Goal: Transaction & Acquisition: Obtain resource

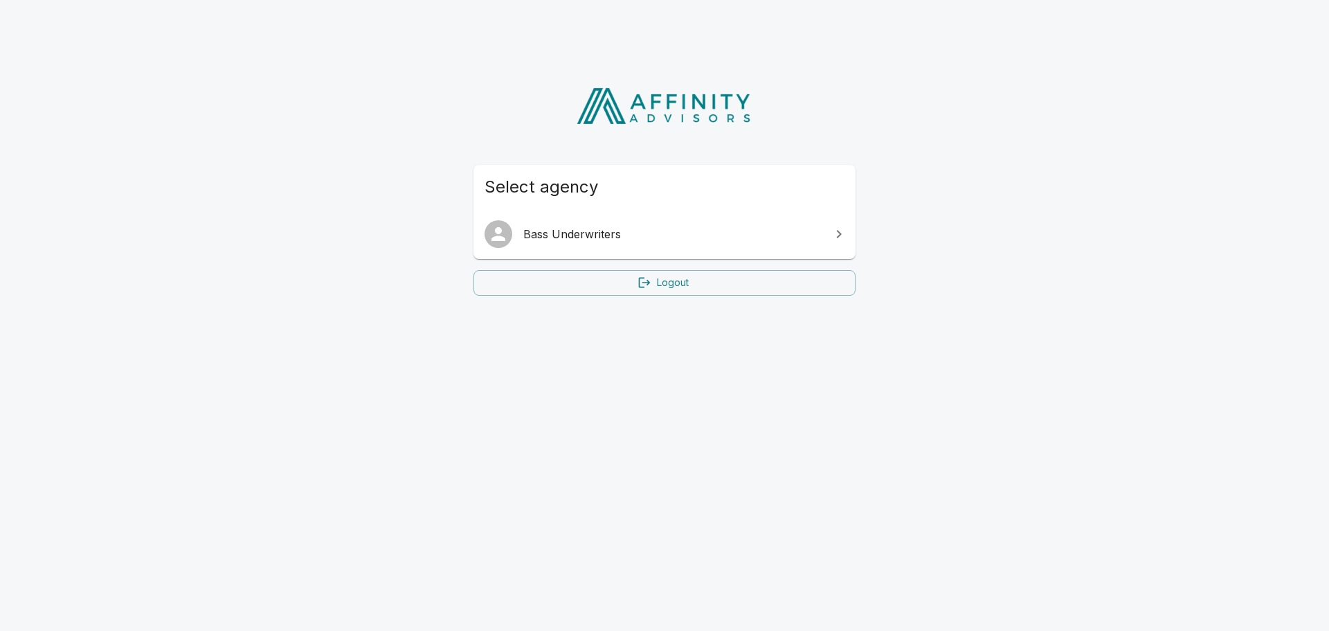
click at [648, 248] on link "Bass Underwriters" at bounding box center [664, 234] width 382 height 39
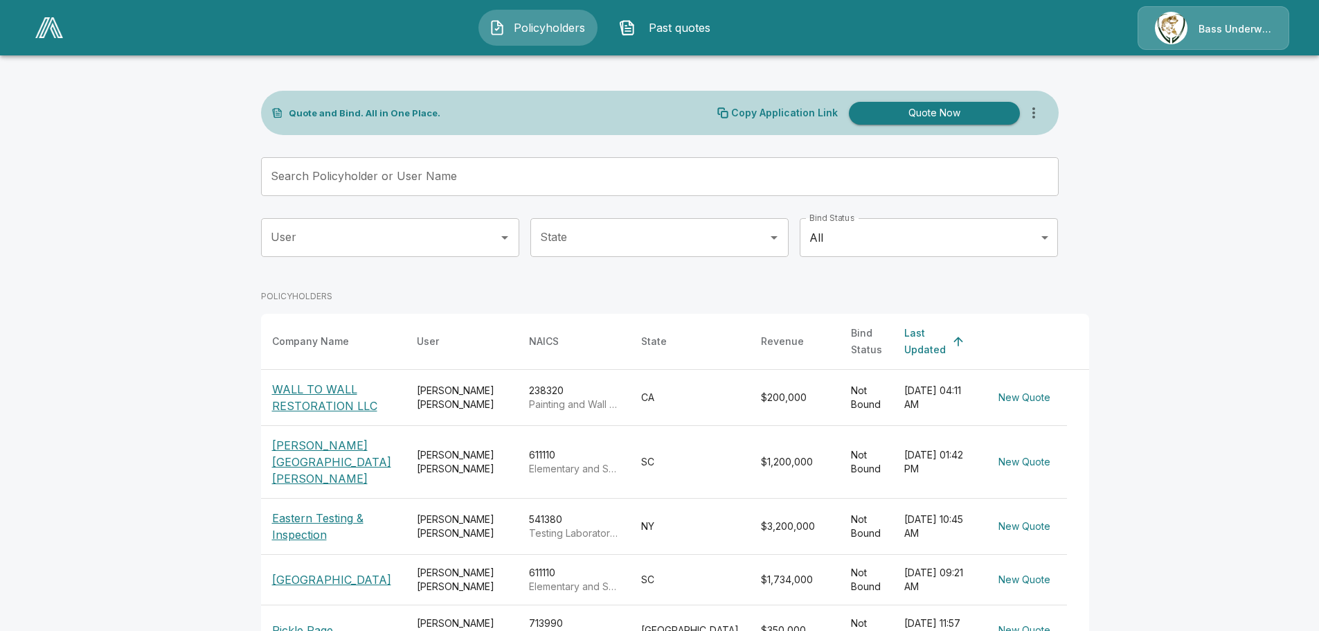
click at [662, 24] on span "Past quotes" at bounding box center [679, 27] width 76 height 17
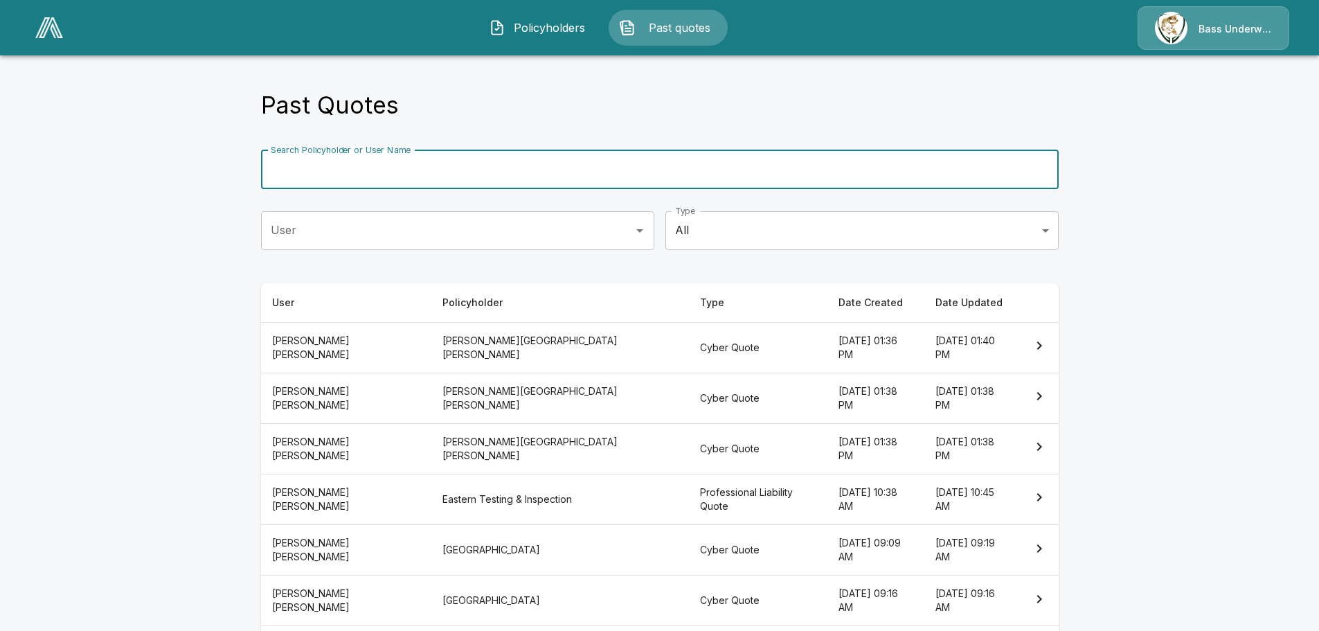
click at [462, 168] on input "Search Policyholder or User Name" at bounding box center [652, 169] width 782 height 39
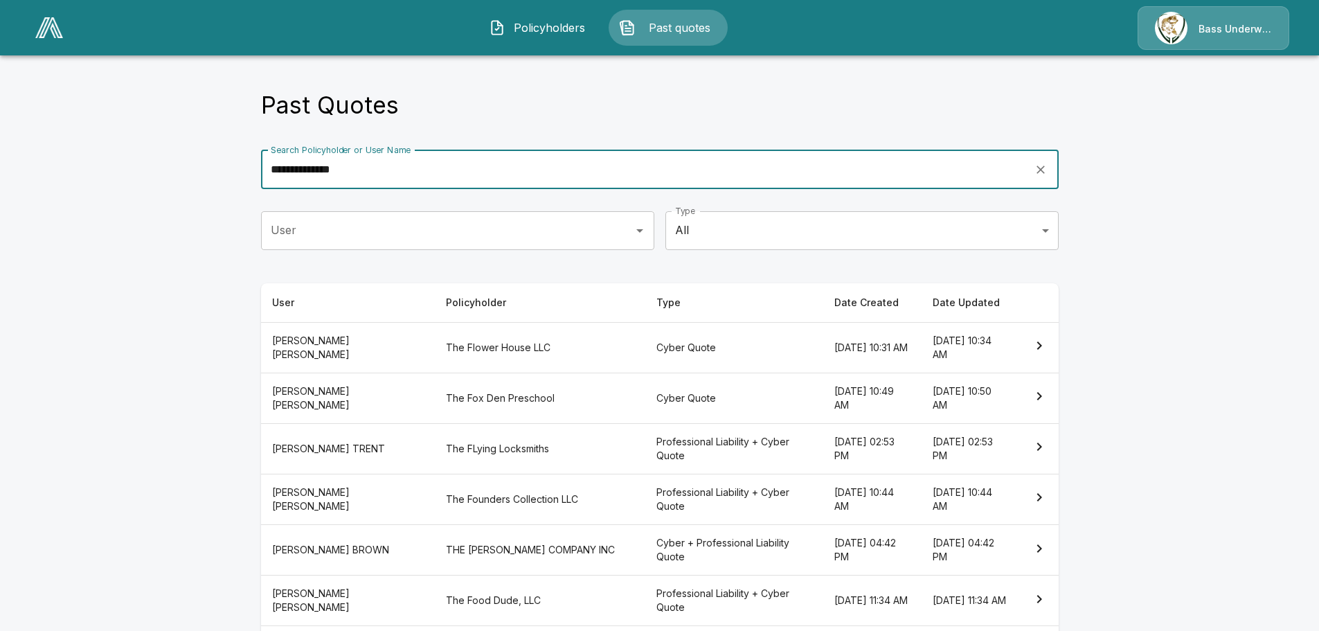
type input "**********"
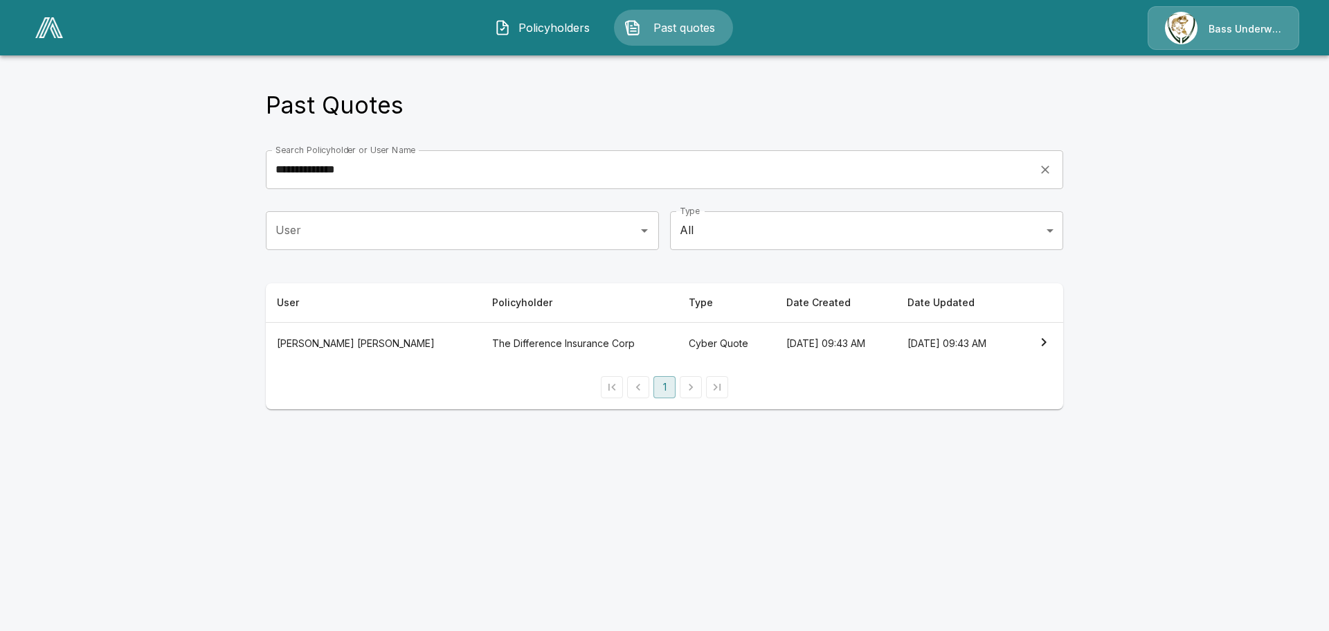
click at [923, 349] on th "[DATE] 09:43 AM" at bounding box center [956, 343] width 120 height 43
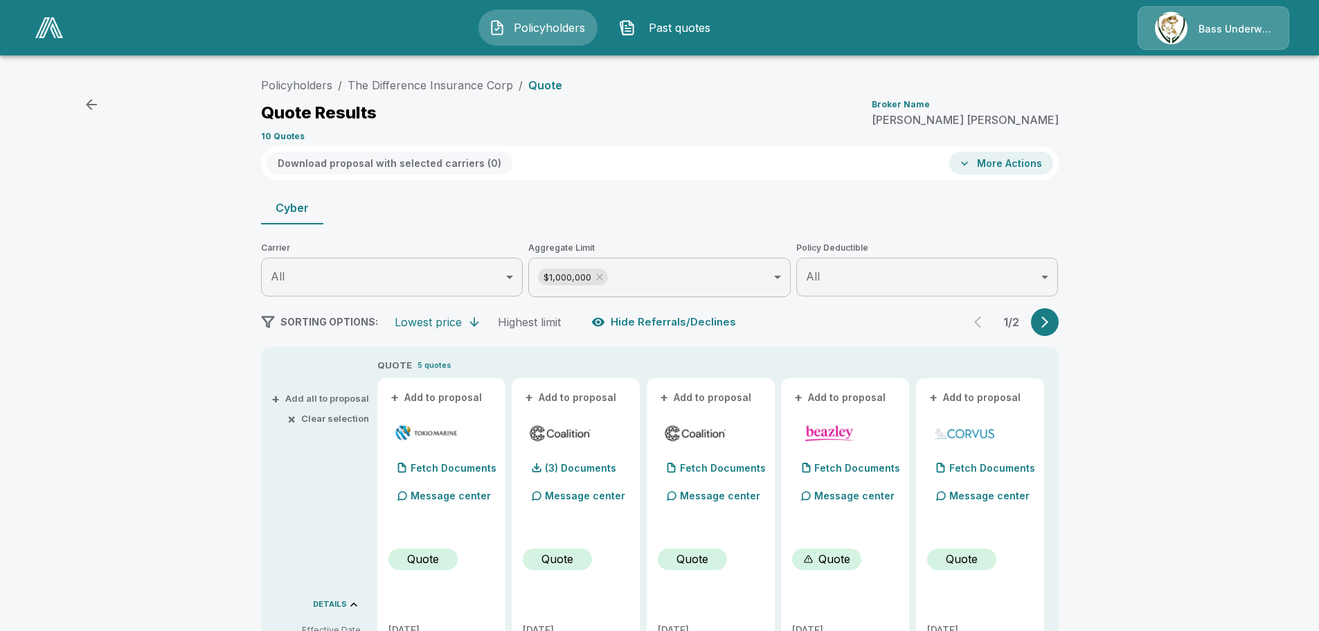
click at [1038, 168] on button "More Actions" at bounding box center [1001, 163] width 104 height 23
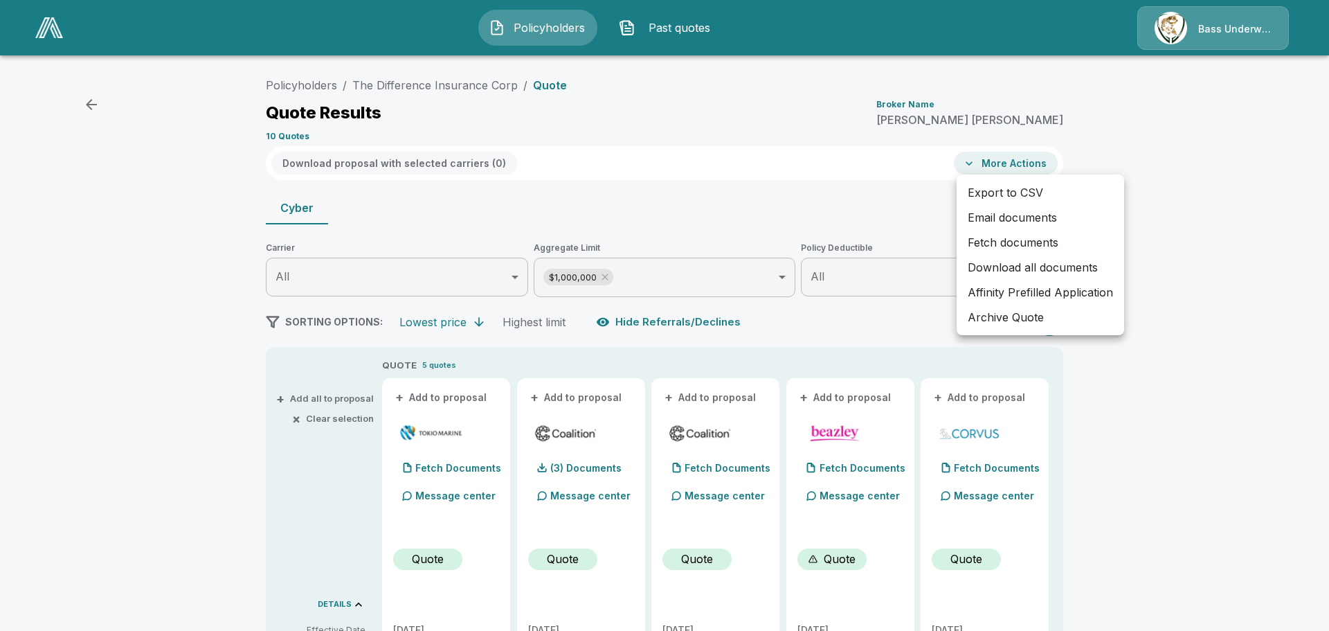
click at [1038, 168] on div at bounding box center [664, 315] width 1329 height 631
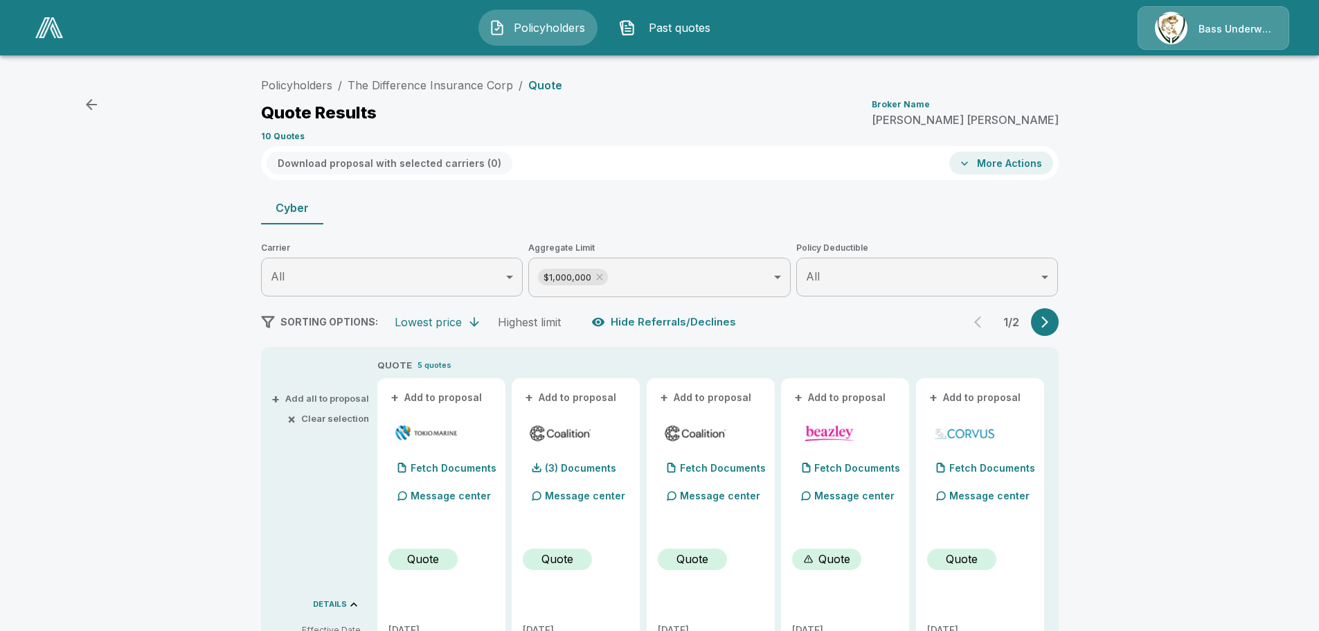
click at [1015, 179] on div "Download proposal with selected carriers ( 0 ) More Actions" at bounding box center [659, 163] width 797 height 34
click at [1018, 165] on button "More Actions" at bounding box center [1001, 163] width 104 height 23
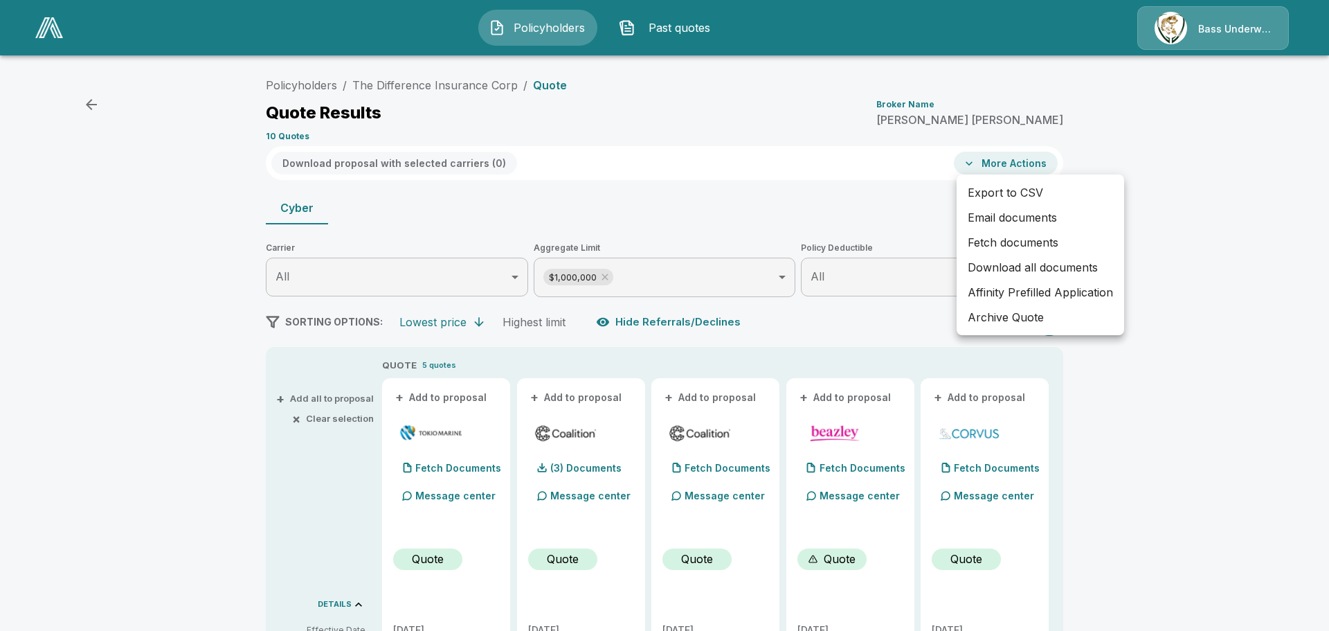
click at [788, 124] on div at bounding box center [664, 315] width 1329 height 631
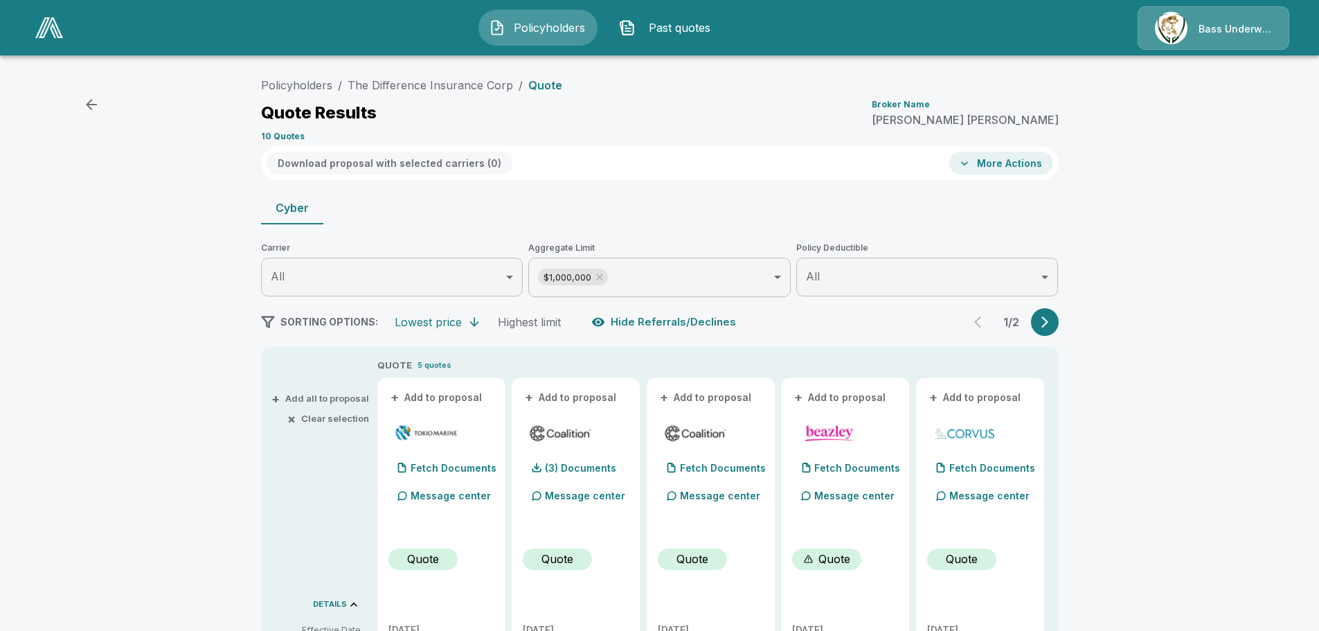
click at [87, 98] on icon "button" at bounding box center [91, 104] width 17 height 17
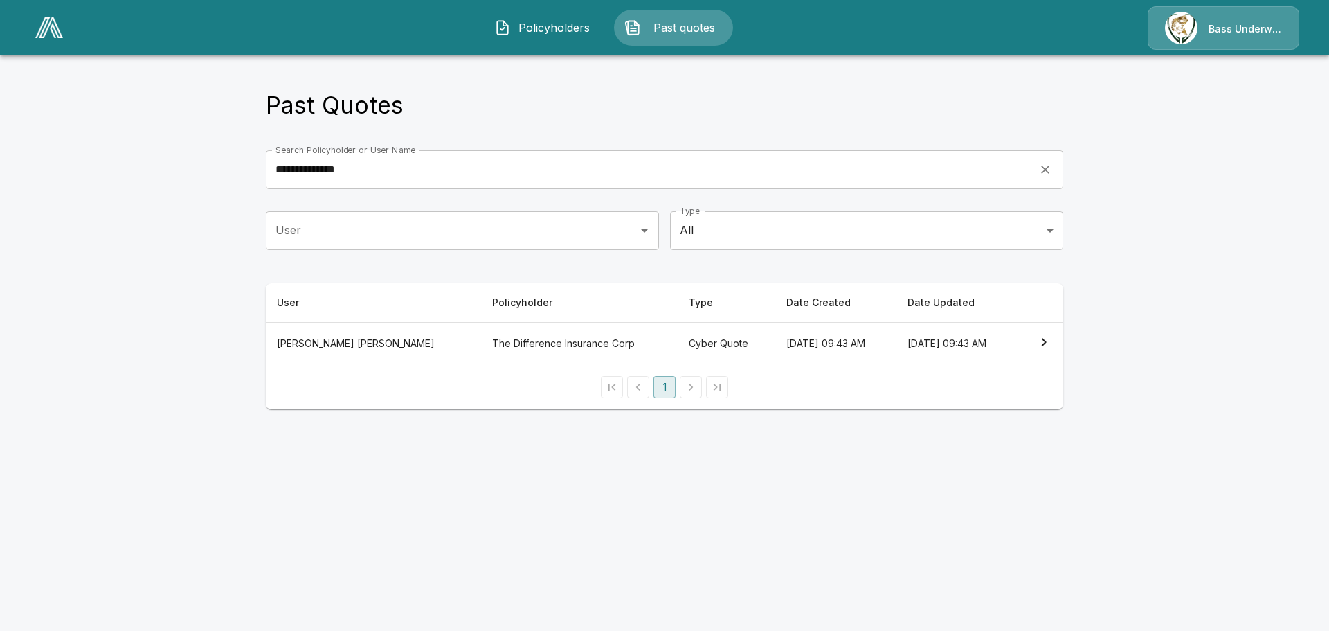
click at [775, 354] on th "May 7, 2025 at 09:43 AM" at bounding box center [835, 343] width 120 height 43
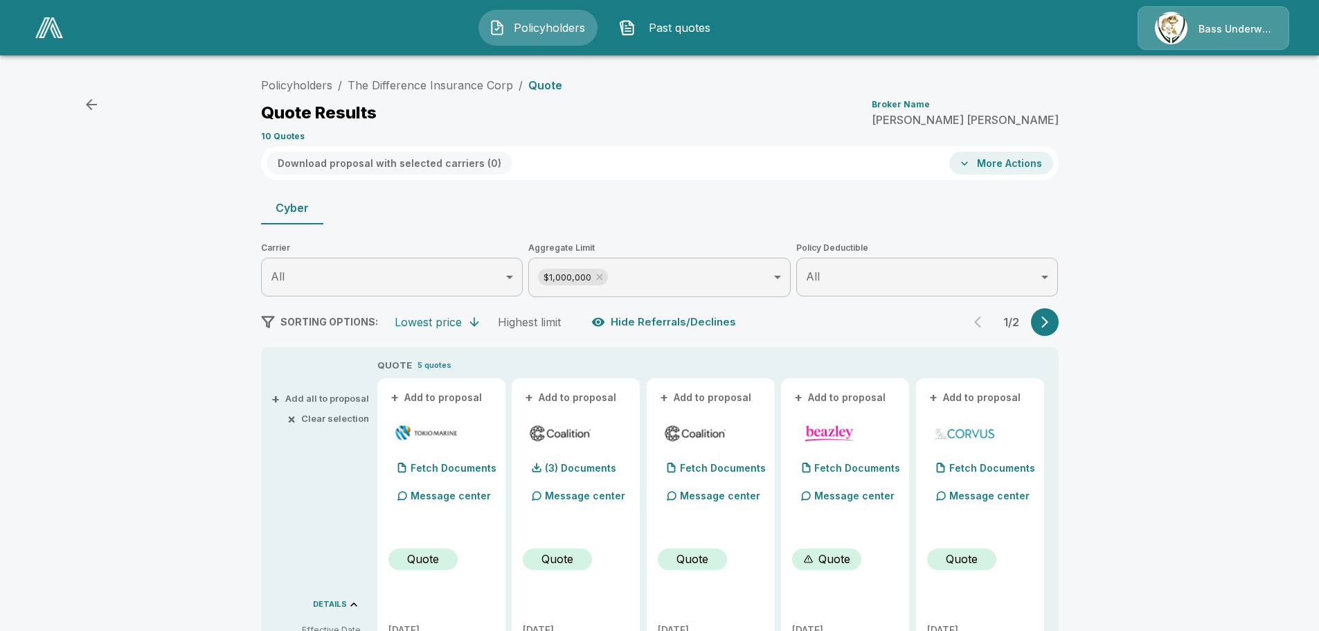
click at [1026, 159] on button "More Actions" at bounding box center [1001, 163] width 104 height 23
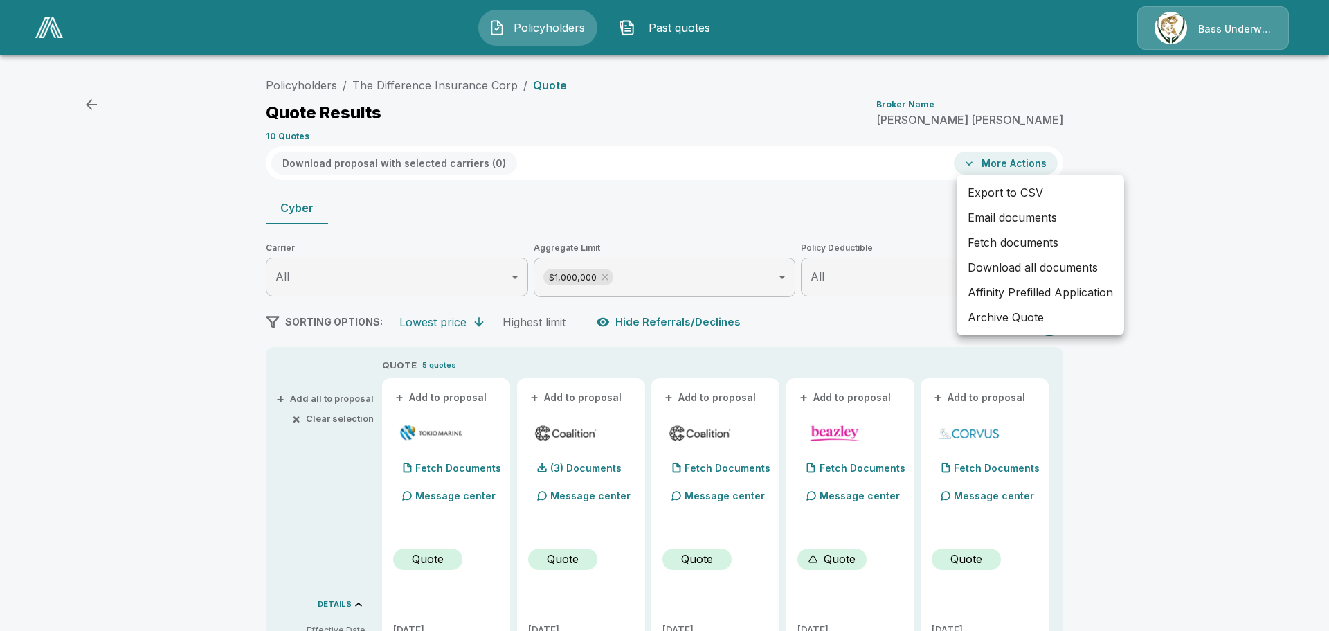
click at [1171, 286] on div at bounding box center [664, 315] width 1329 height 631
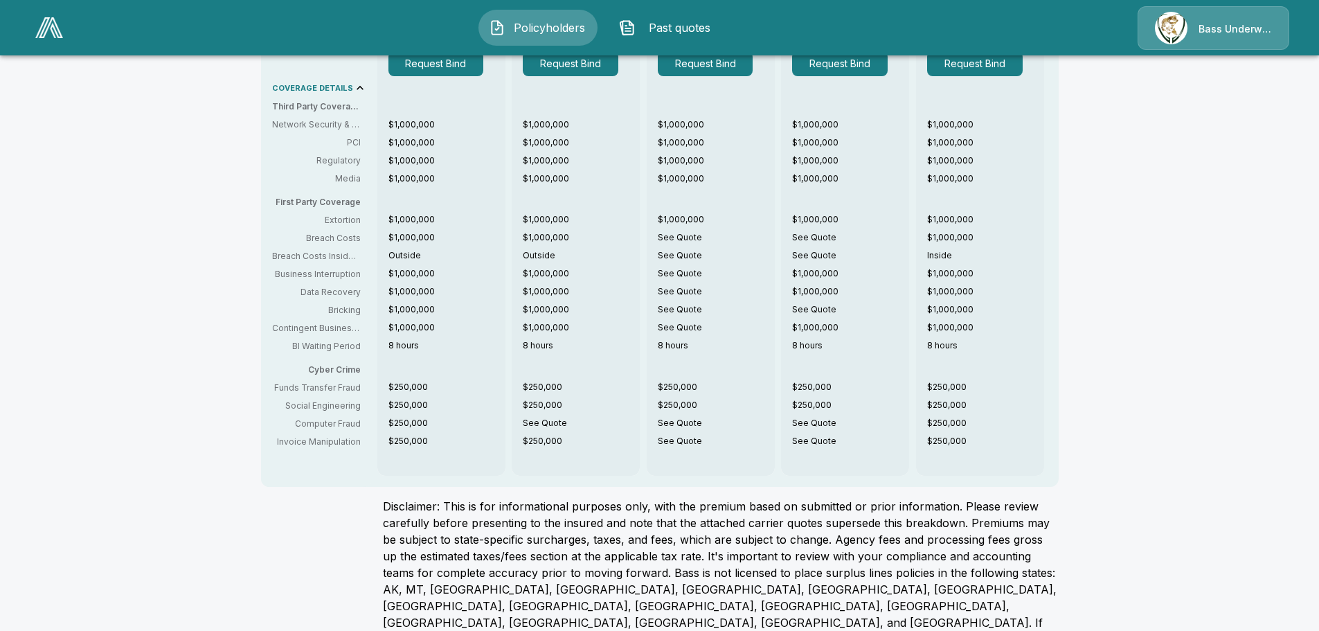
scroll to position [370, 0]
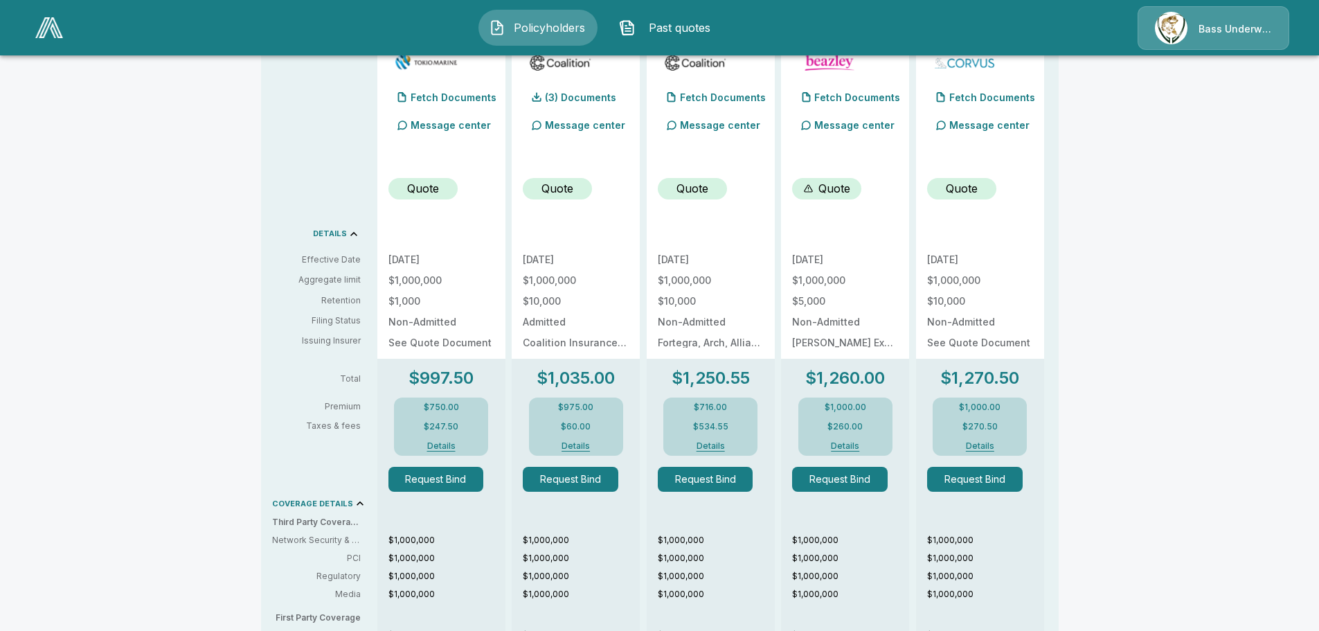
click at [579, 444] on button "Details" at bounding box center [575, 446] width 55 height 8
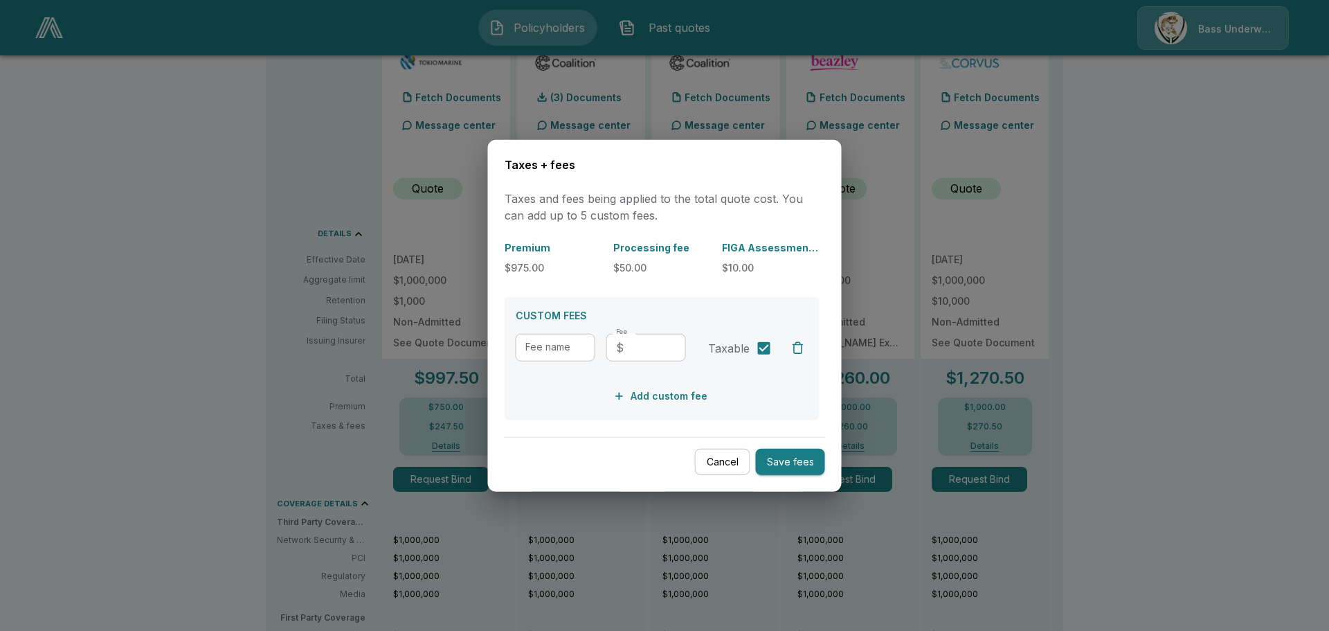
click at [707, 467] on button "Cancel" at bounding box center [722, 461] width 55 height 27
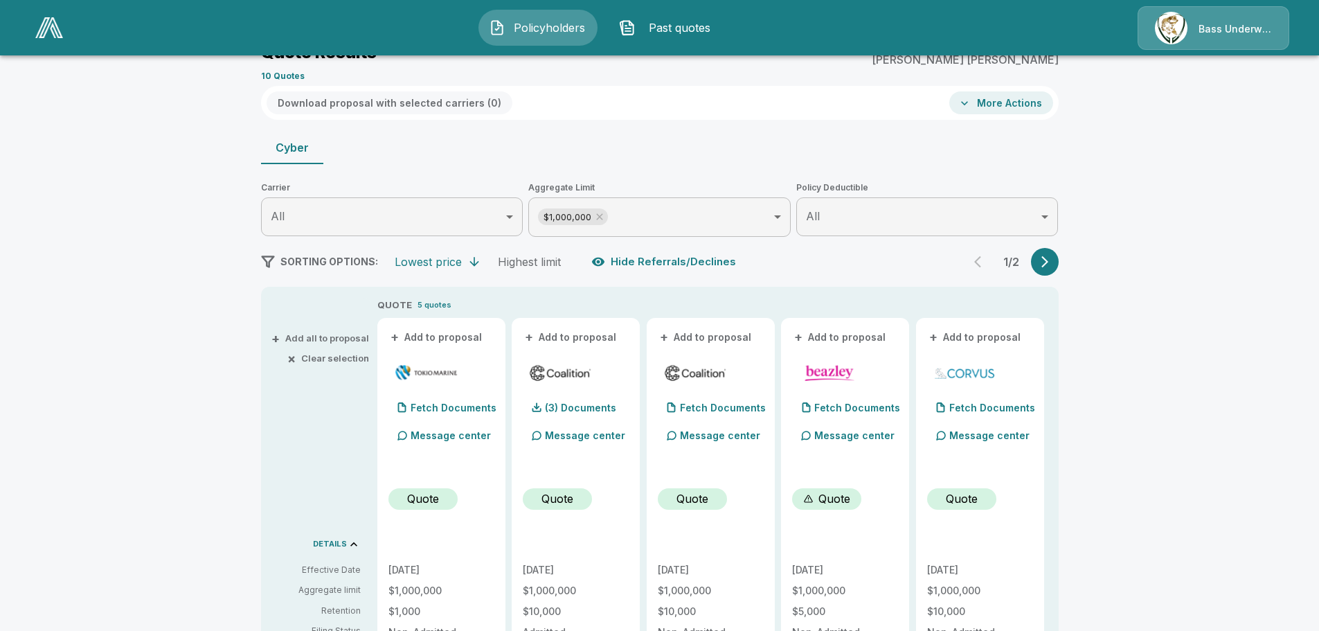
scroll to position [24, 0]
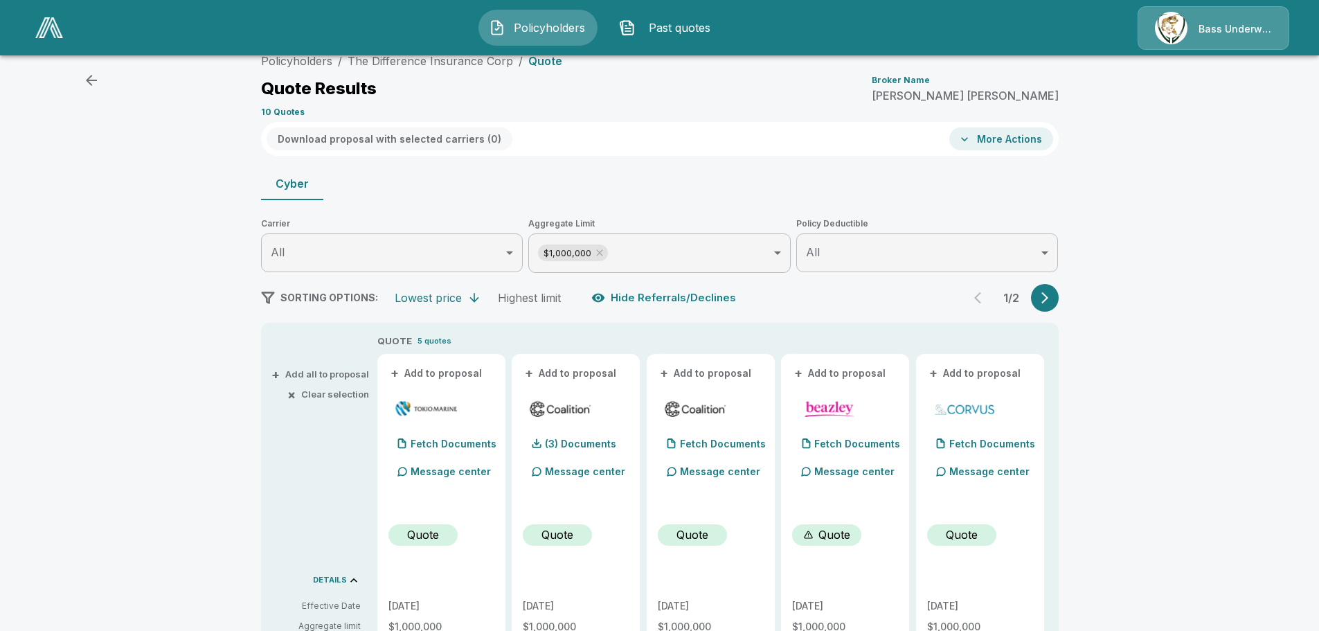
click at [1031, 300] on div "1 / 2" at bounding box center [1011, 298] width 94 height 28
click at [1049, 298] on icon "button" at bounding box center [1045, 298] width 14 height 14
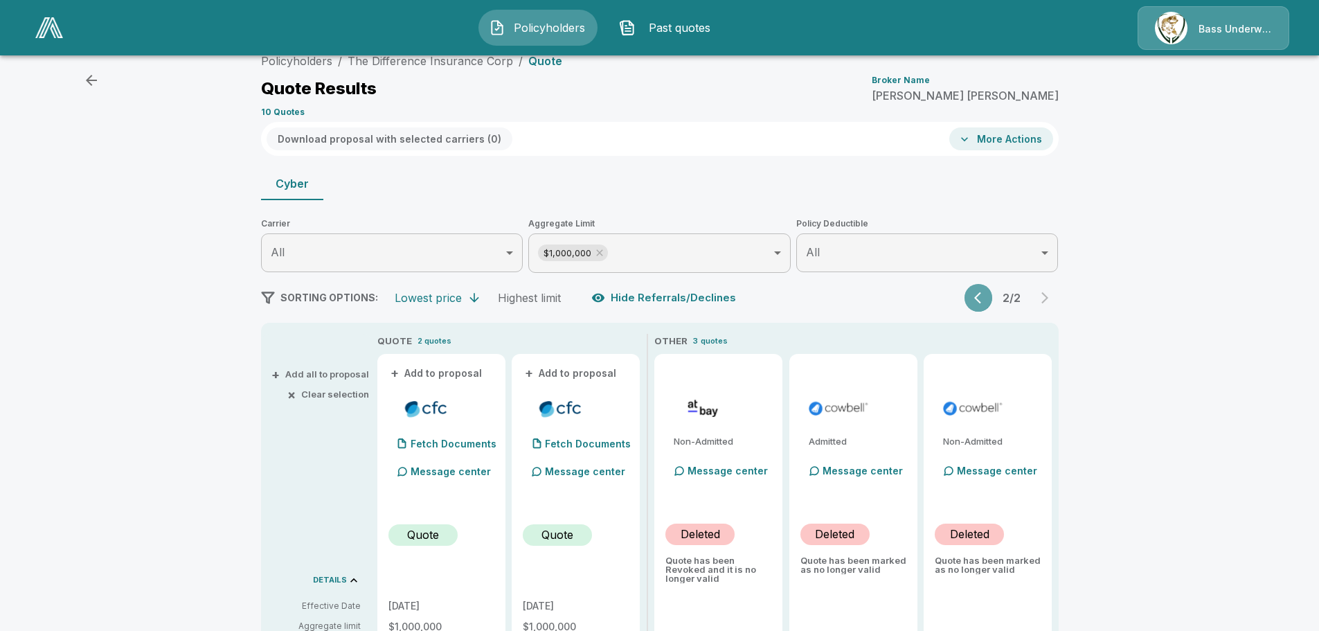
click at [988, 300] on icon "button" at bounding box center [981, 298] width 14 height 14
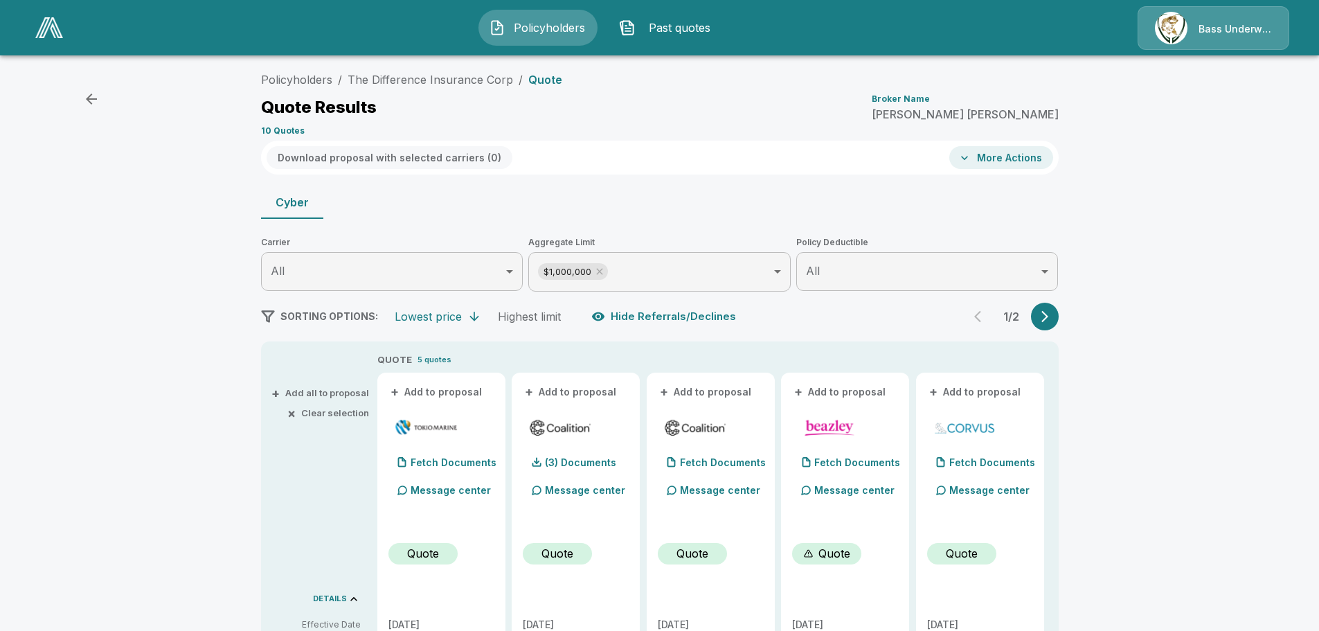
scroll to position [0, 0]
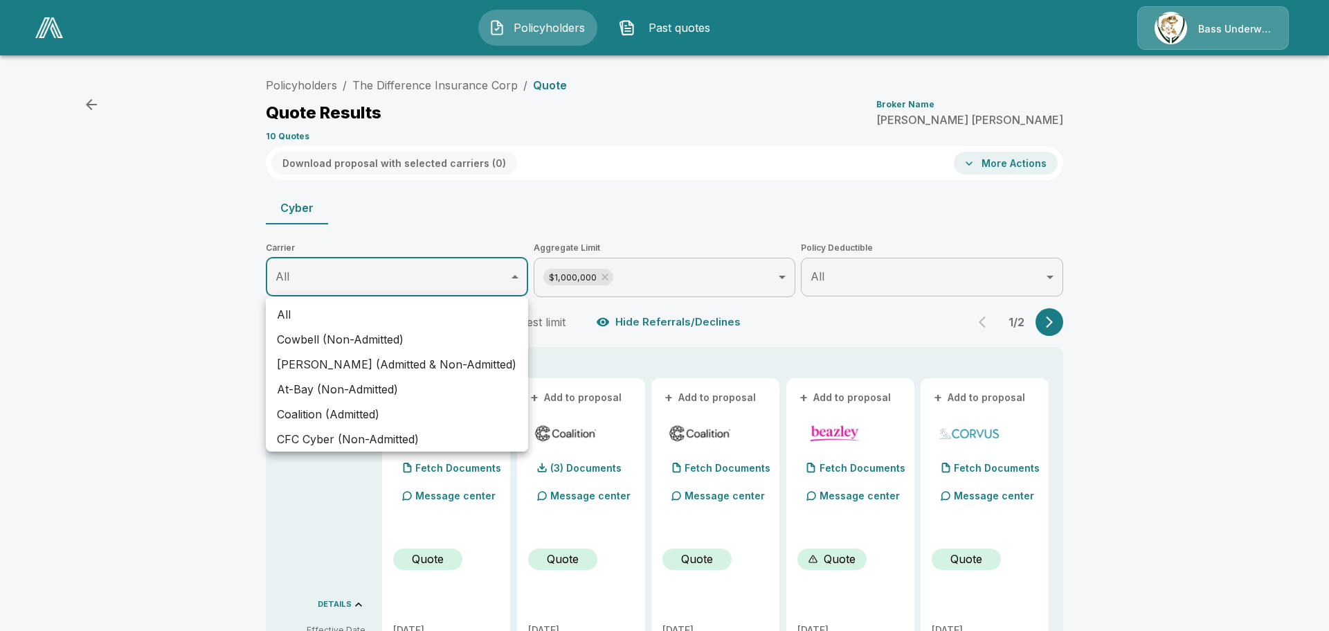
click at [422, 269] on div at bounding box center [664, 315] width 1329 height 631
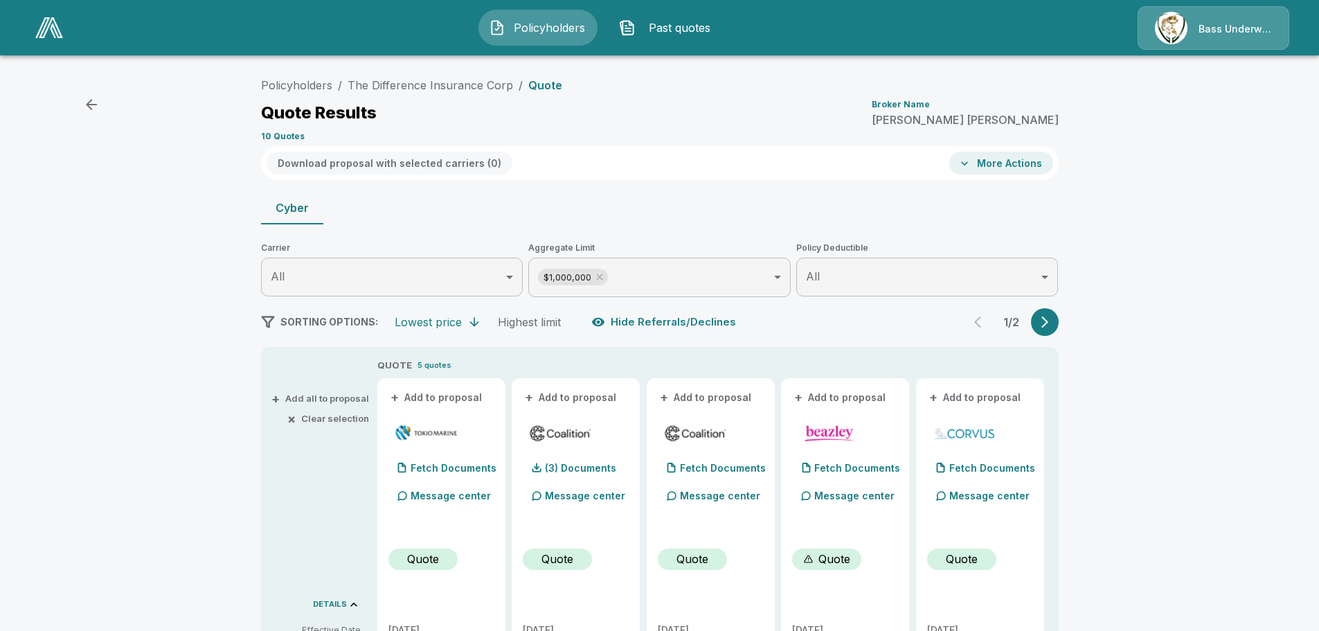
click at [43, 26] on img at bounding box center [49, 27] width 28 height 21
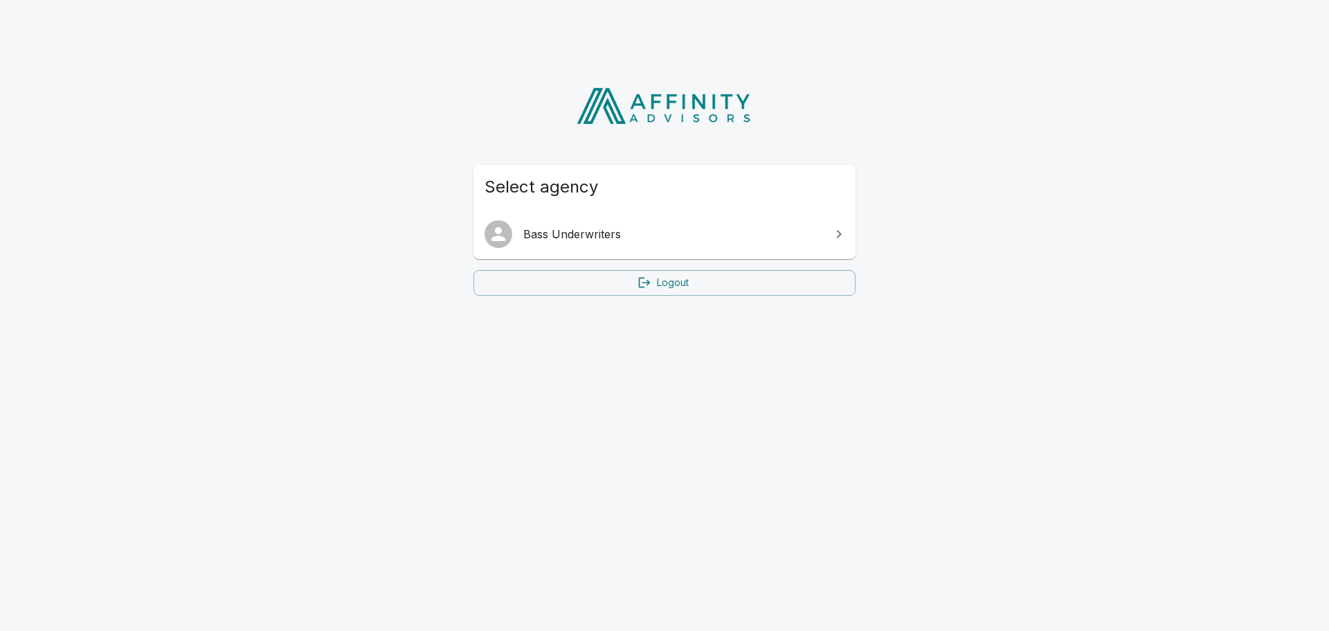
drag, startPoint x: 677, startPoint y: 195, endPoint x: 646, endPoint y: 214, distance: 36.7
click at [678, 195] on span "Select agency" at bounding box center [665, 187] width 360 height 22
click at [635, 215] on link "Bass Underwriters" at bounding box center [664, 234] width 382 height 39
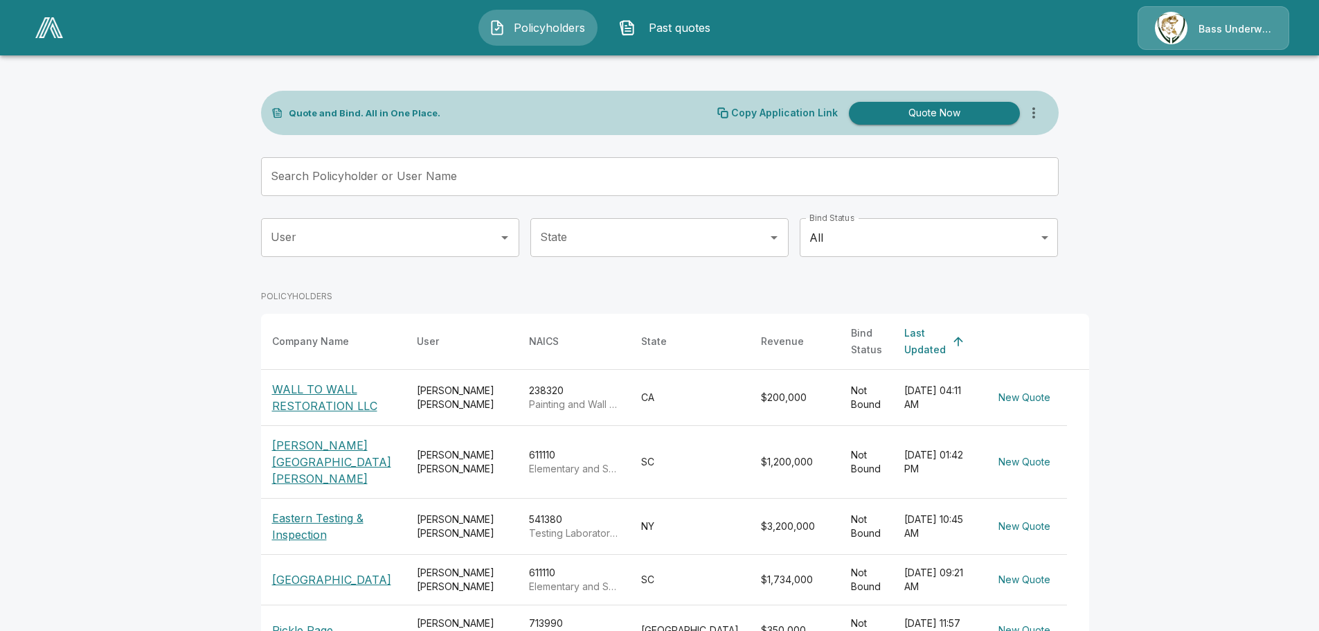
click at [930, 112] on button "Quote Now" at bounding box center [934, 113] width 171 height 23
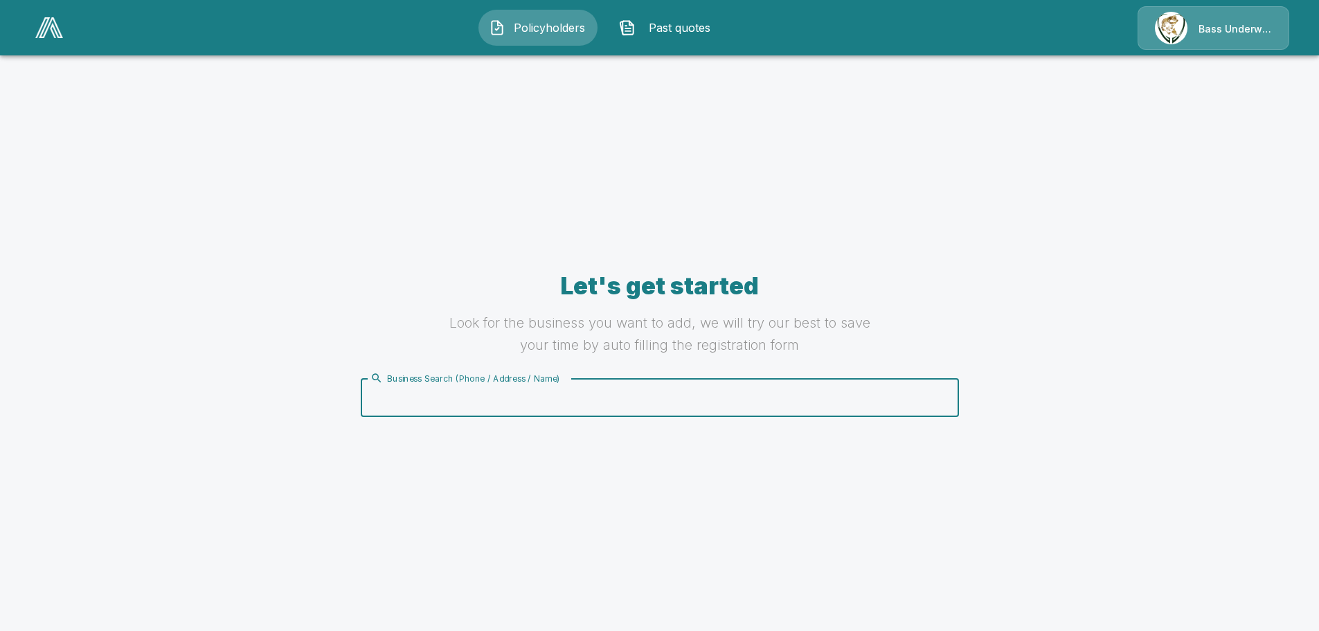
click at [477, 399] on input "Business Search (Phone / Address / Name)" at bounding box center [657, 397] width 581 height 26
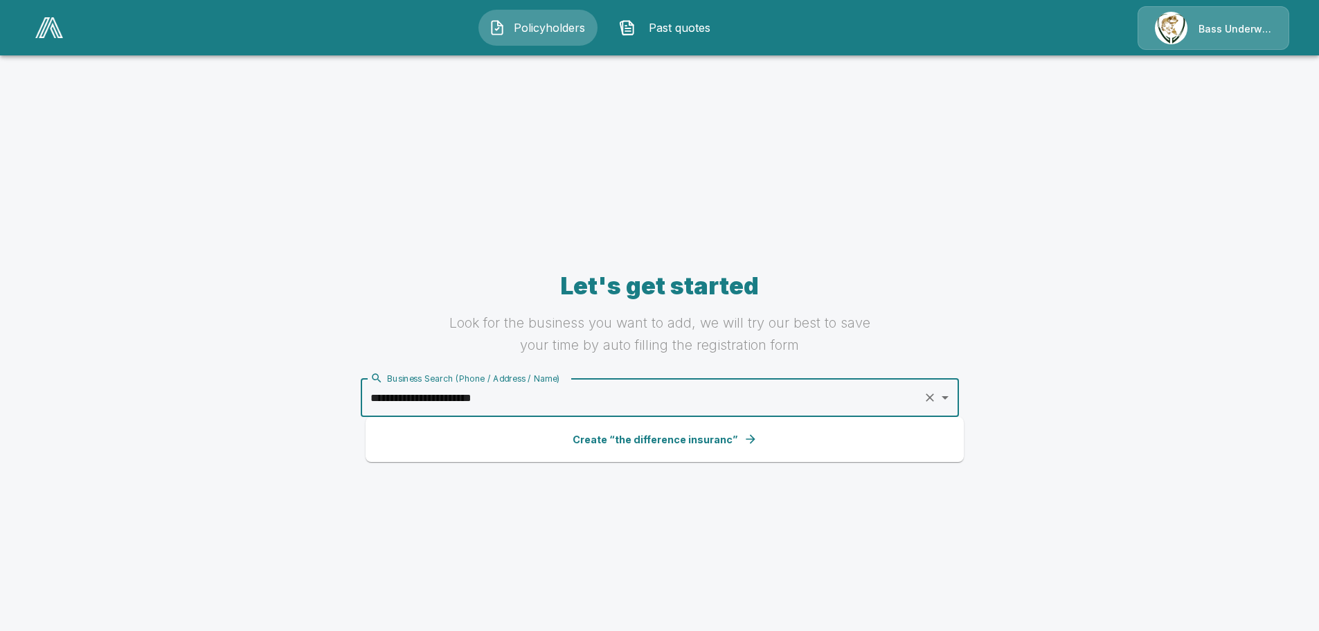
type input "**********"
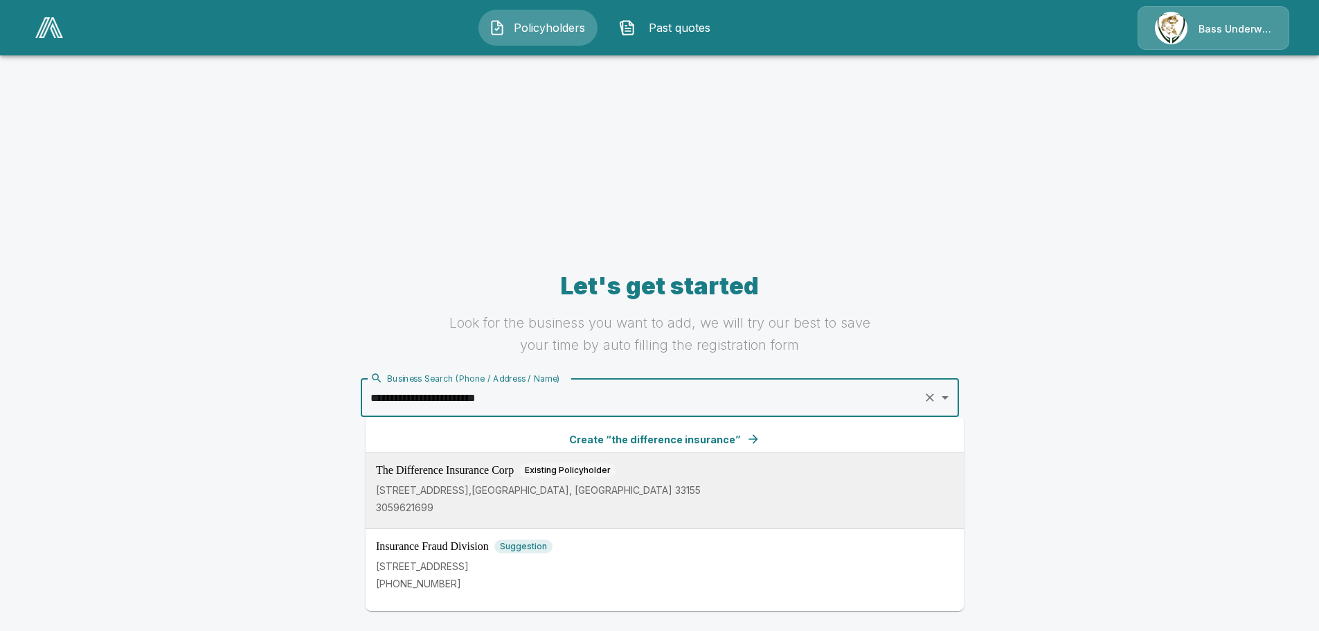
click at [487, 485] on p "[STREET_ADDRESS]" at bounding box center [664, 489] width 577 height 15
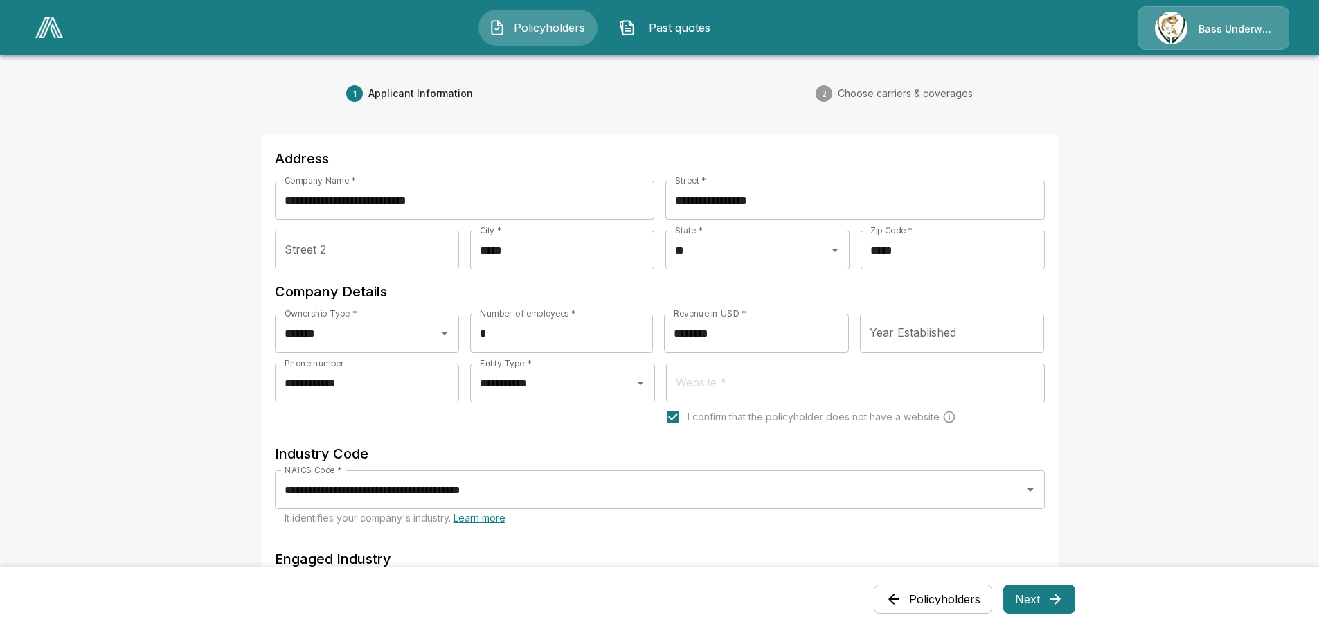
click at [1048, 600] on button "Next" at bounding box center [1039, 598] width 72 height 29
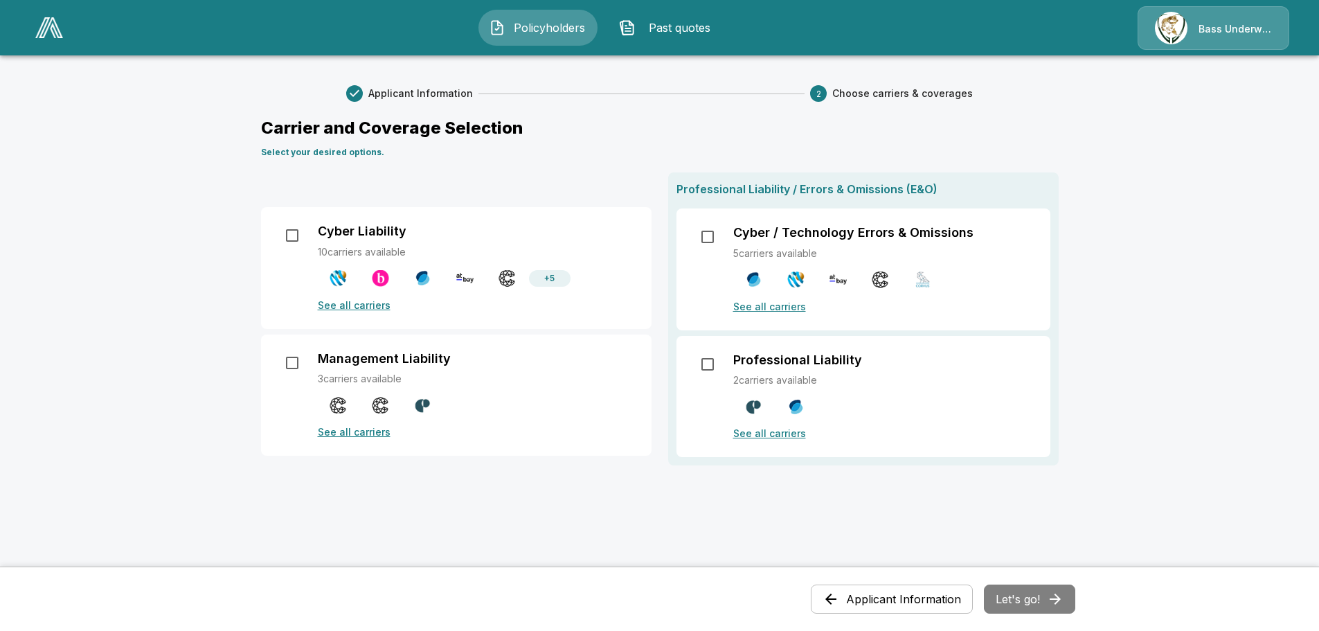
click at [897, 599] on button "Applicant Information" at bounding box center [892, 598] width 162 height 29
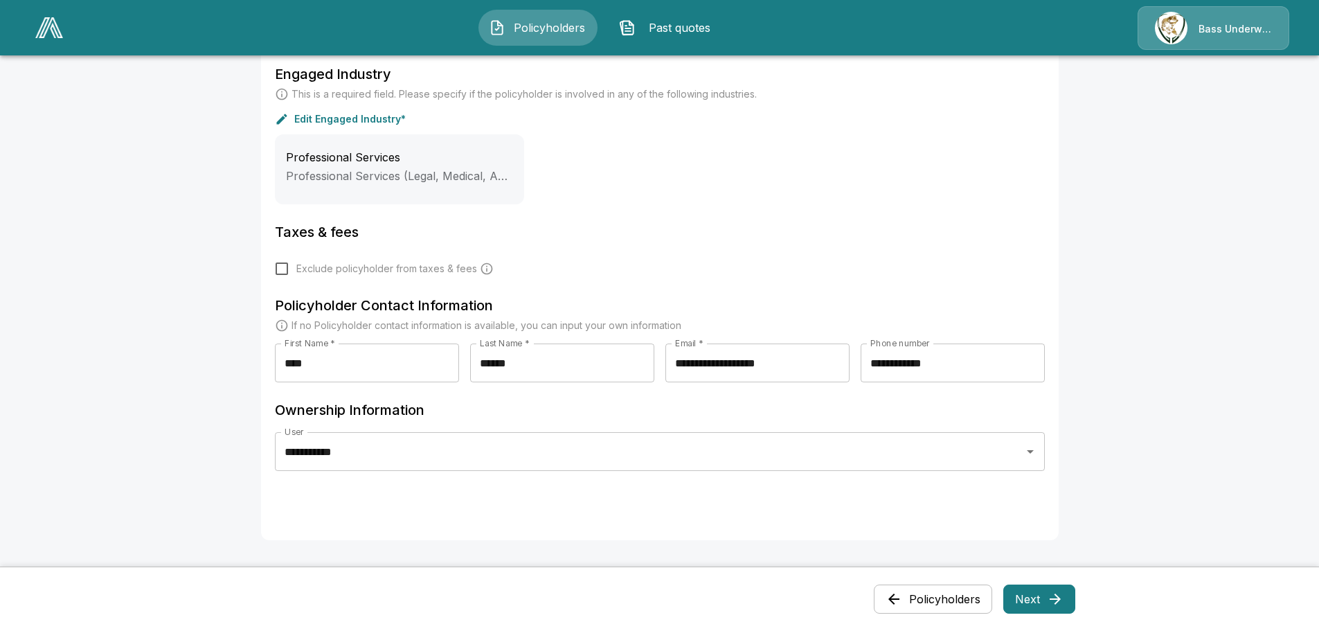
click at [1046, 603] on button "Next" at bounding box center [1039, 598] width 72 height 29
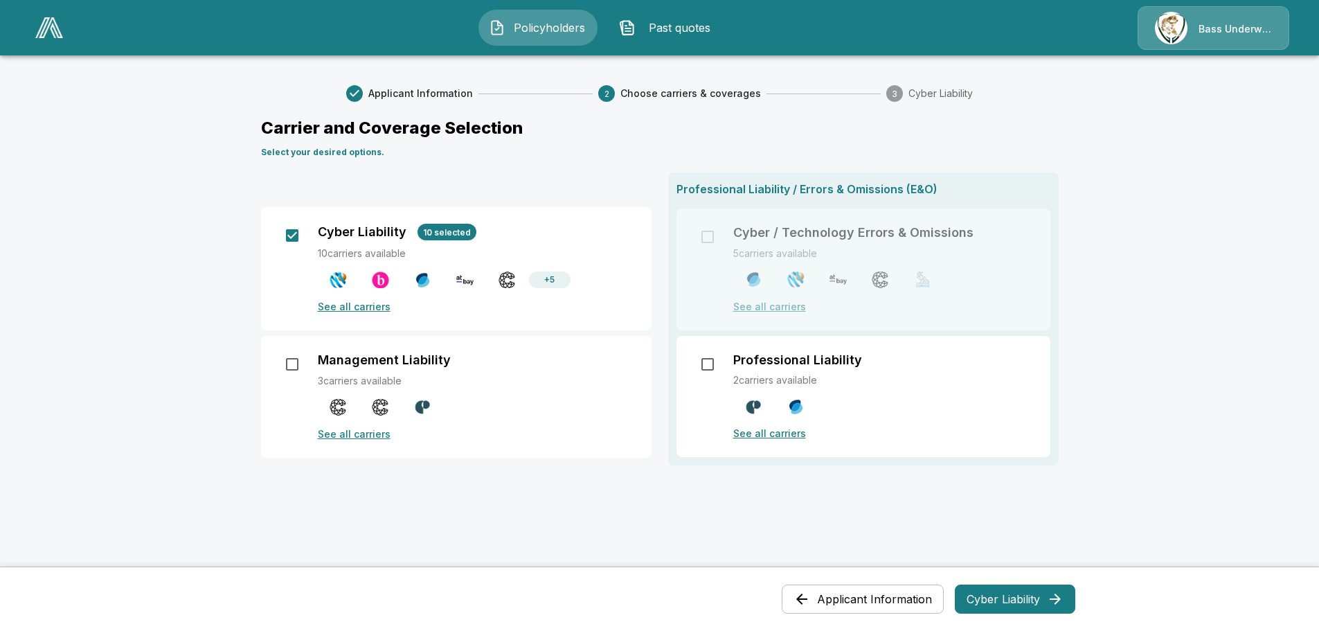
click at [1004, 595] on button "Cyber Liability" at bounding box center [1015, 598] width 120 height 29
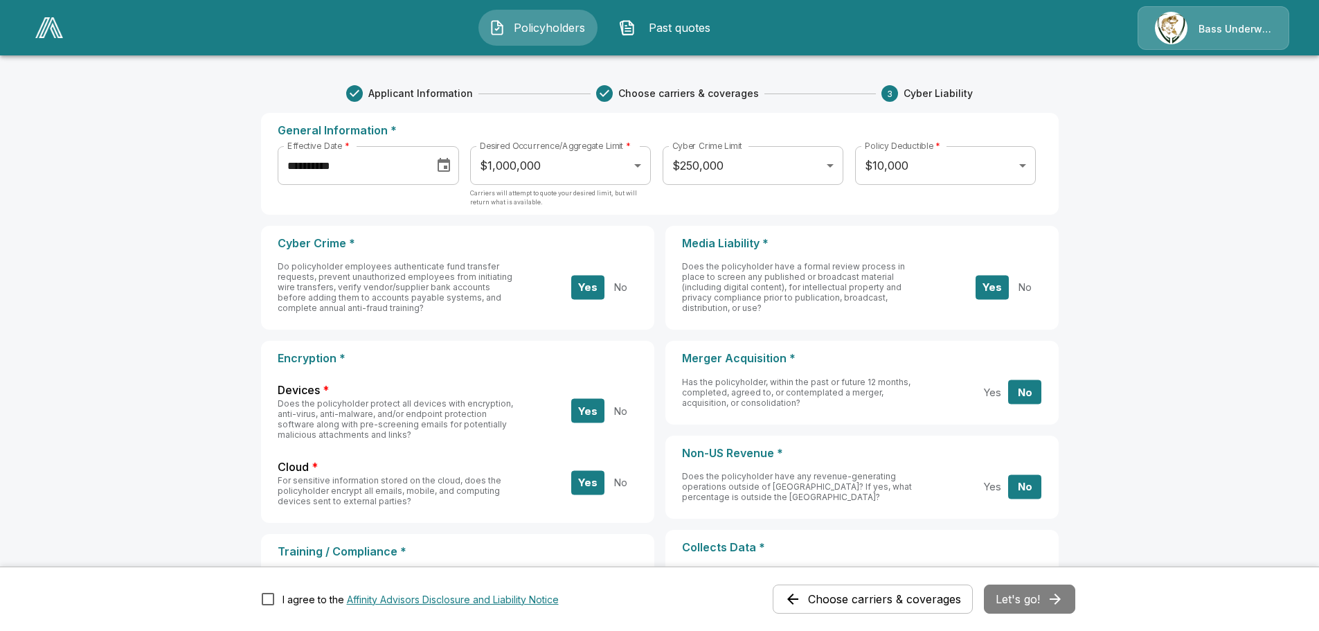
click at [441, 156] on button "Choose date, selected date is May 7, 2025" at bounding box center [444, 166] width 28 height 28
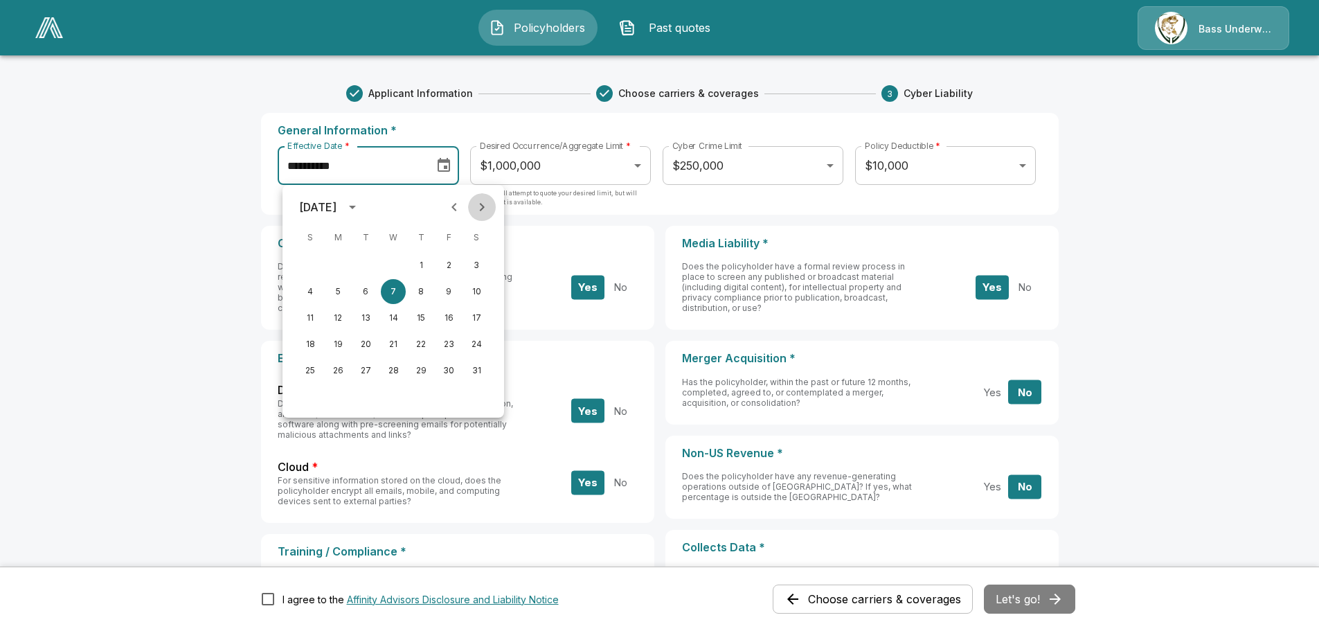
click at [482, 206] on icon "Next month" at bounding box center [482, 207] width 5 height 8
click at [452, 322] on button "19" at bounding box center [448, 317] width 25 height 25
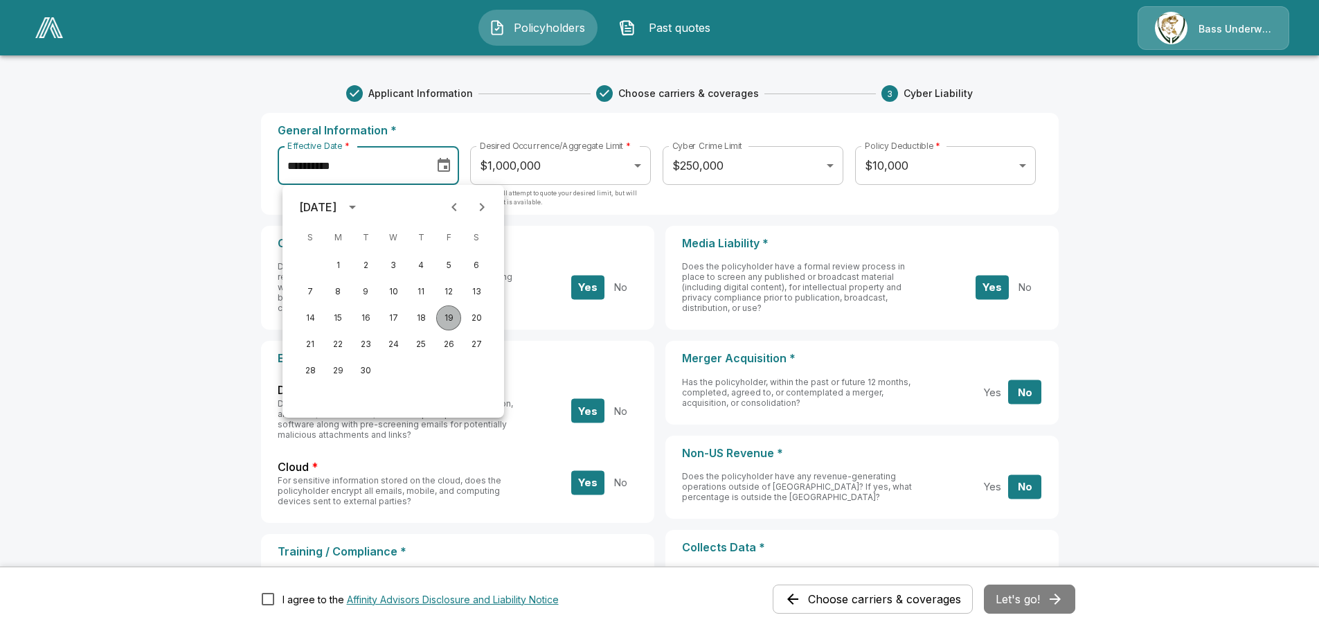
type input "**********"
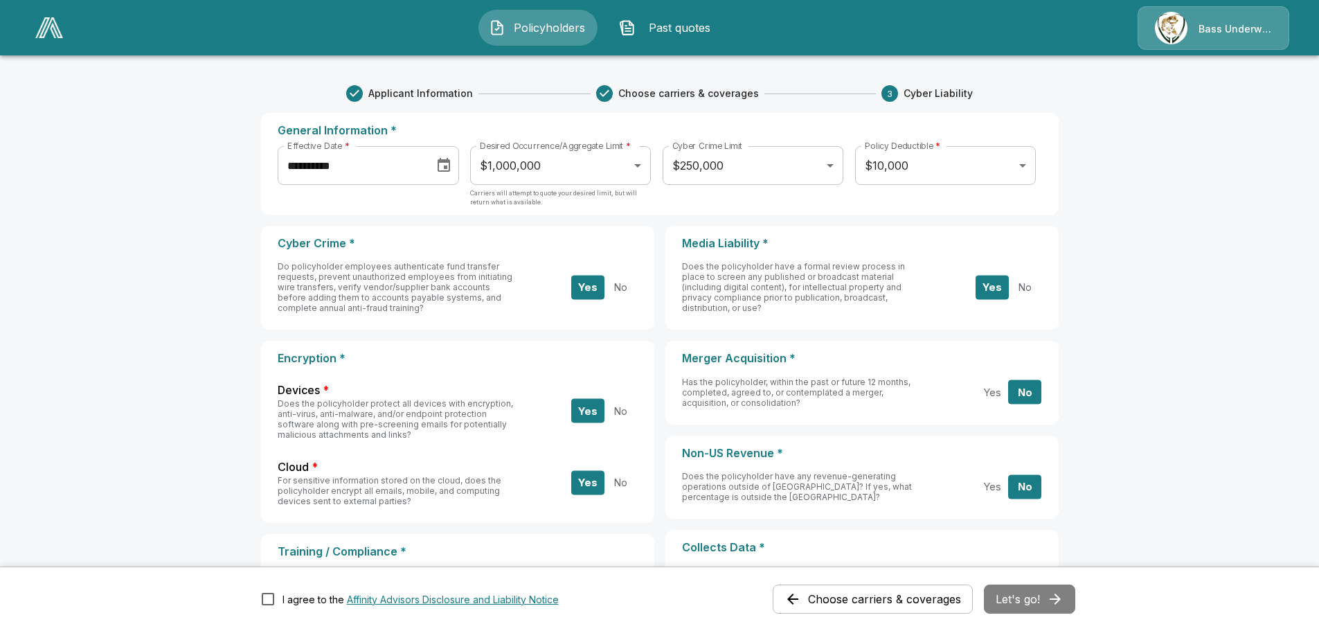
click at [1191, 238] on main "**********" at bounding box center [659, 634] width 1319 height 1269
click at [833, 165] on body "**********" at bounding box center [659, 634] width 1319 height 1269
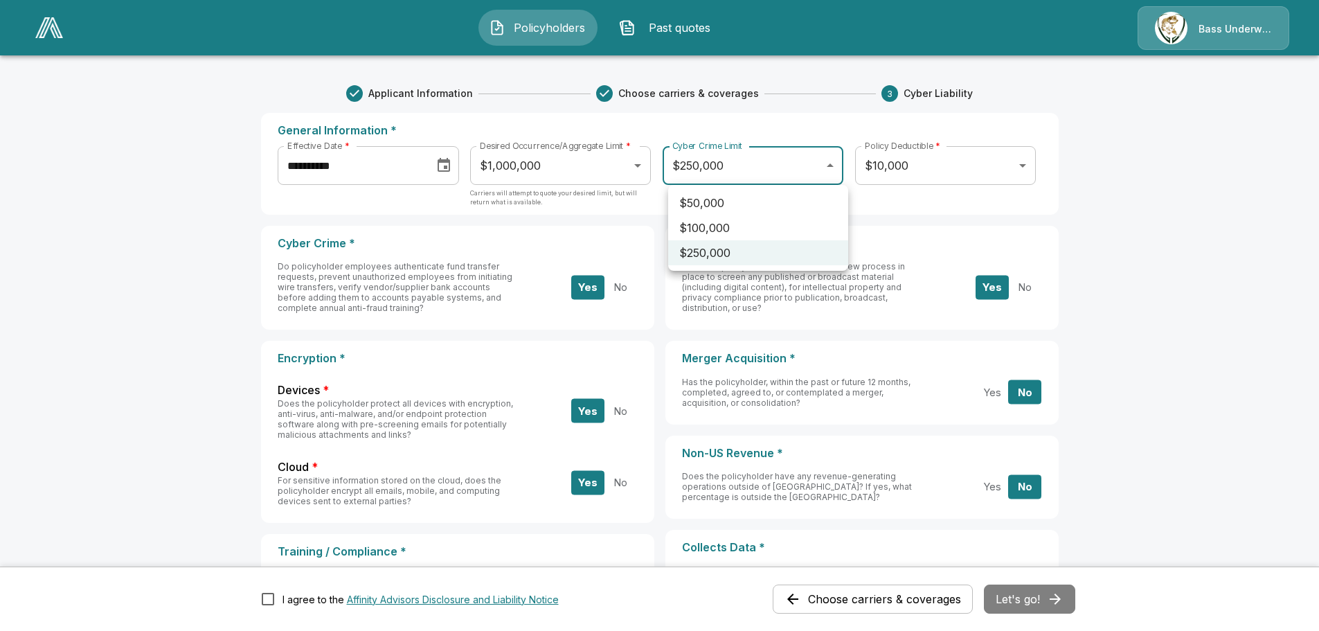
click at [833, 165] on div at bounding box center [659, 315] width 1319 height 631
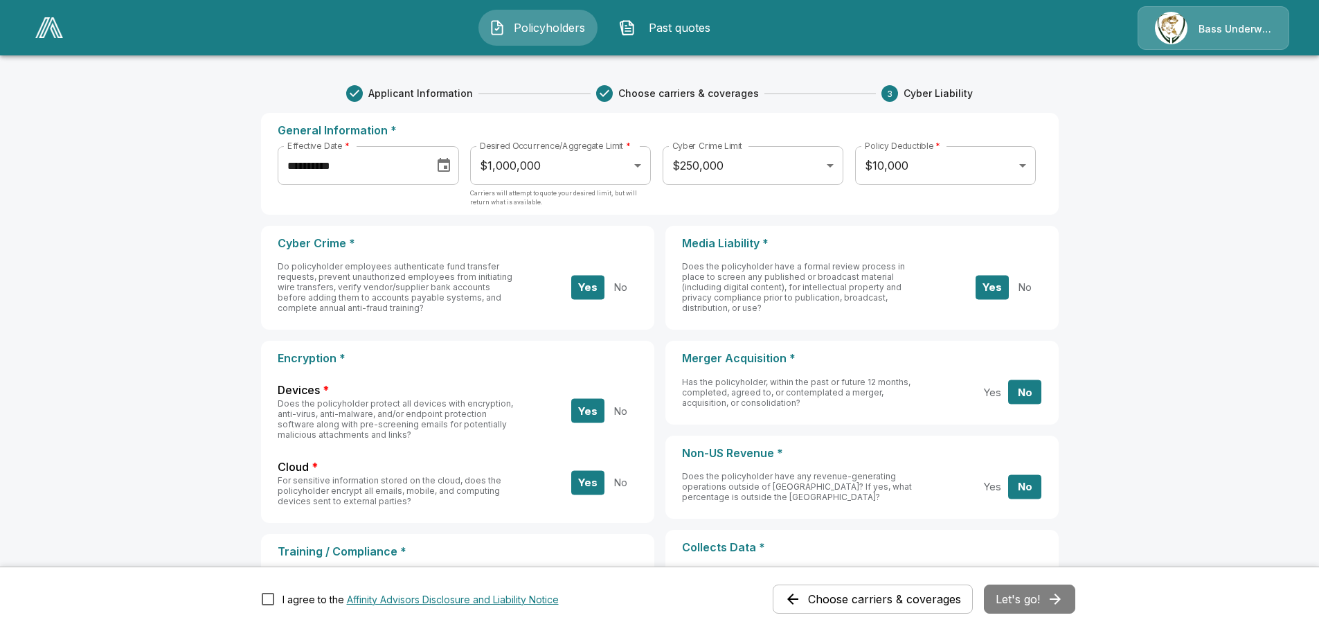
click at [1114, 177] on main "**********" at bounding box center [659, 634] width 1319 height 1269
click at [777, 162] on body "**********" at bounding box center [659, 634] width 1319 height 1269
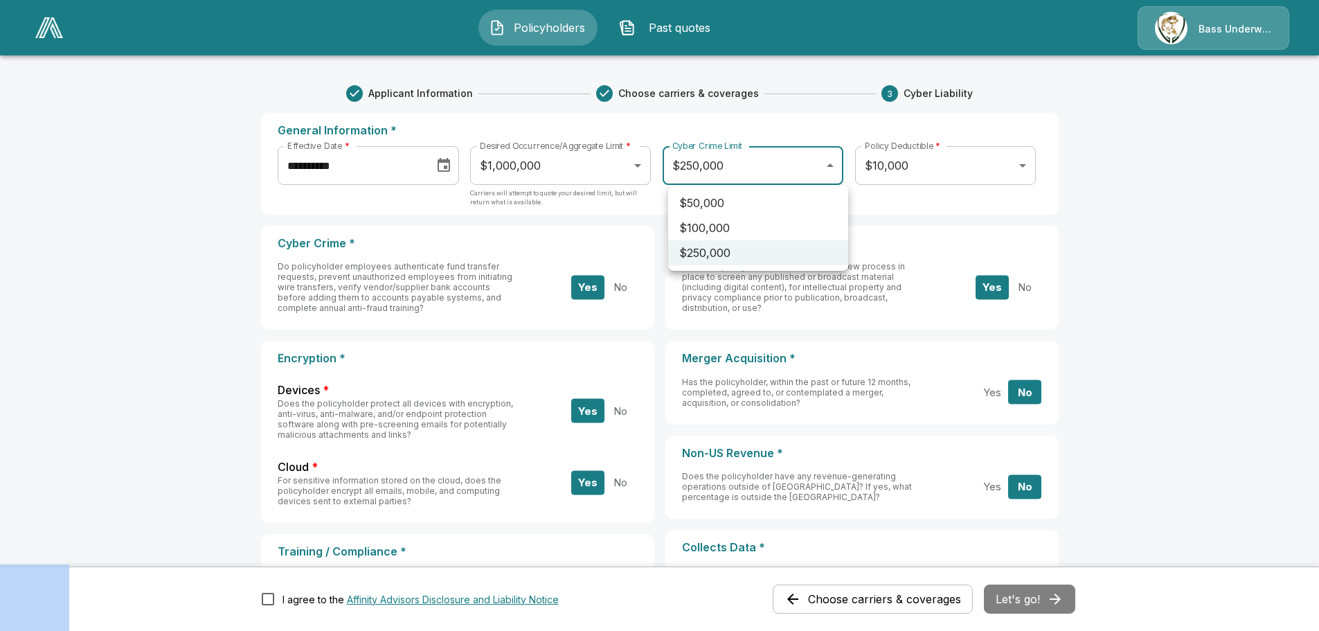
click at [777, 162] on div at bounding box center [659, 315] width 1319 height 631
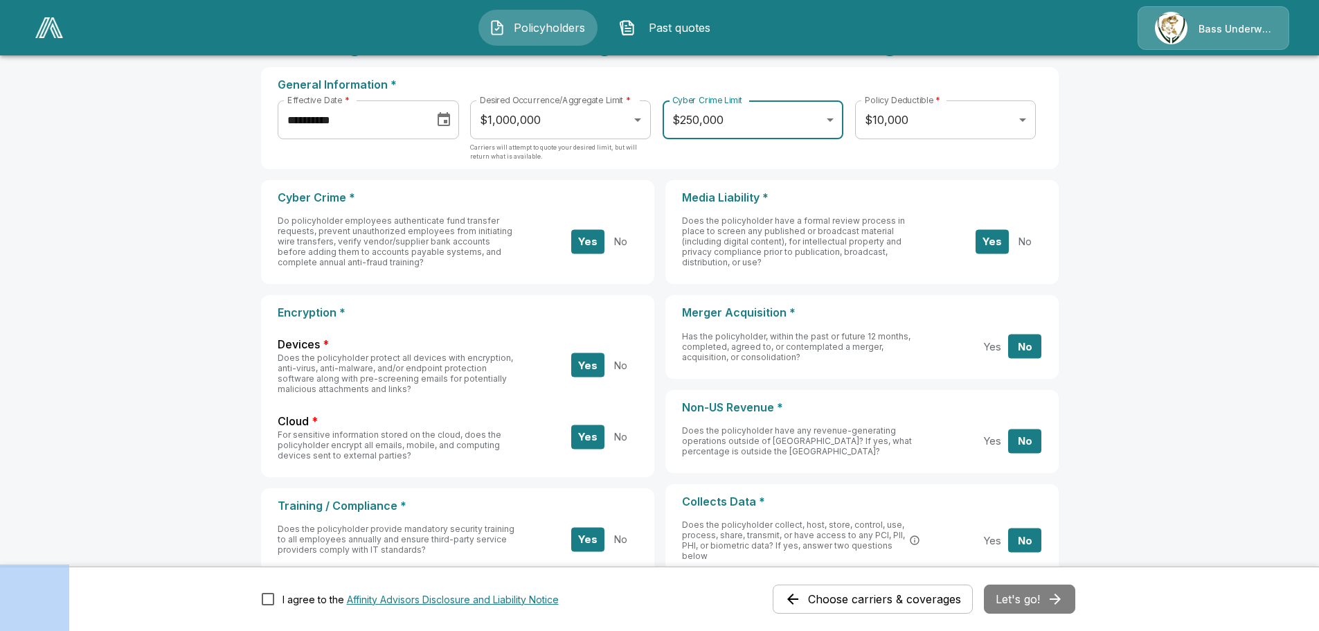
scroll to position [69, 0]
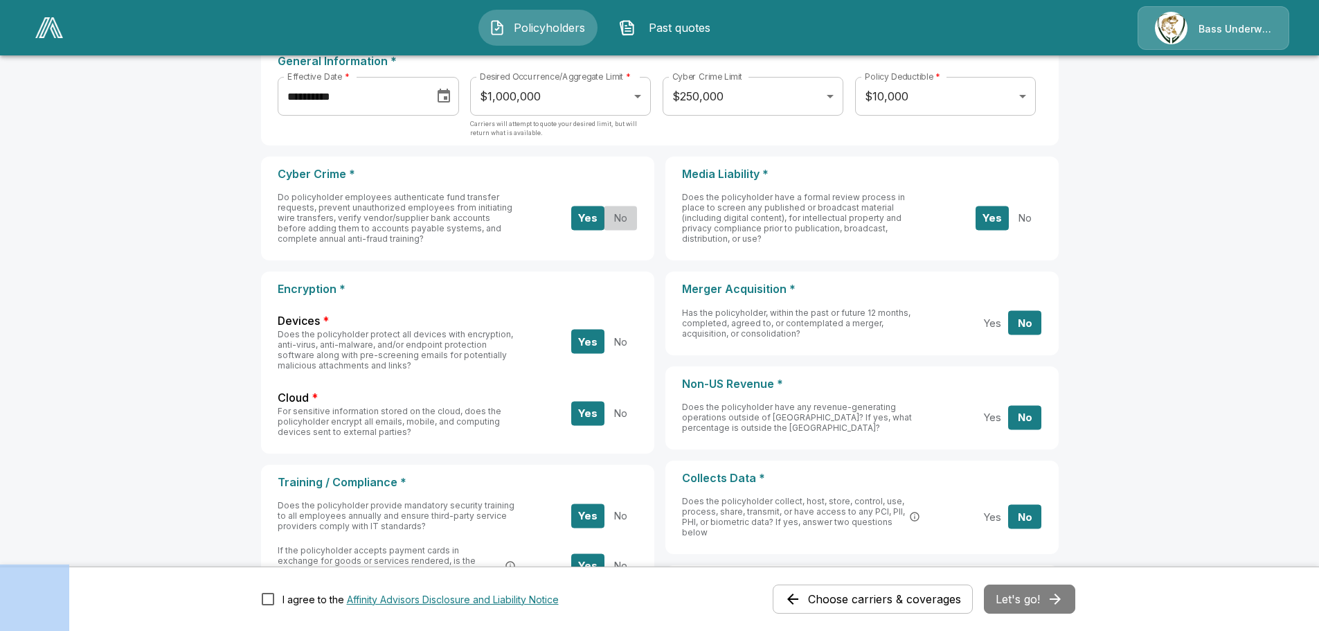
click at [622, 222] on button "No" at bounding box center [620, 218] width 33 height 24
click at [594, 223] on button "Yes" at bounding box center [587, 218] width 33 height 24
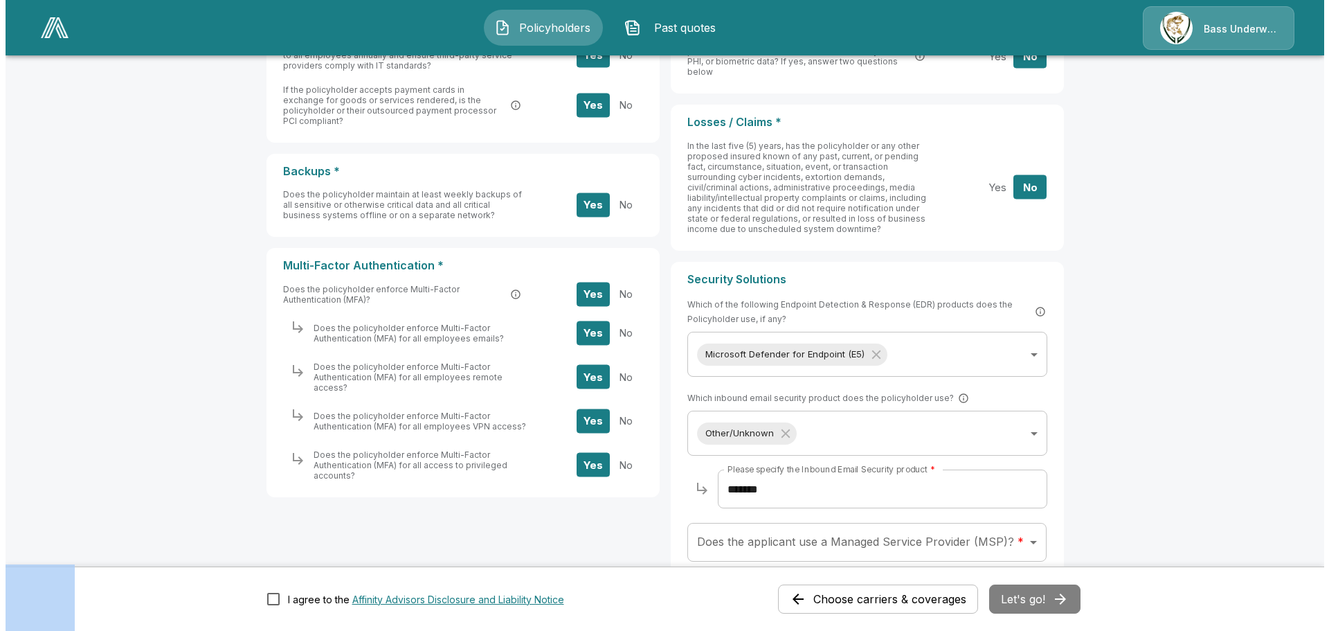
scroll to position [554, 0]
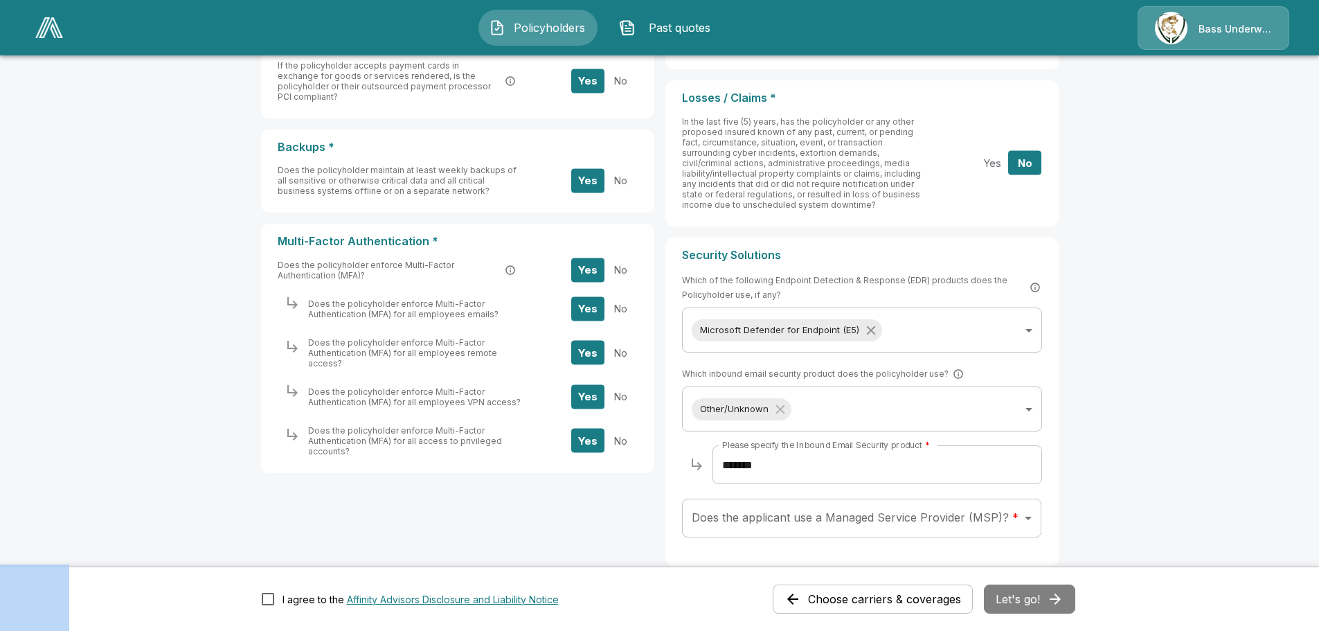
click at [873, 333] on icon "Without label" at bounding box center [870, 330] width 15 height 15
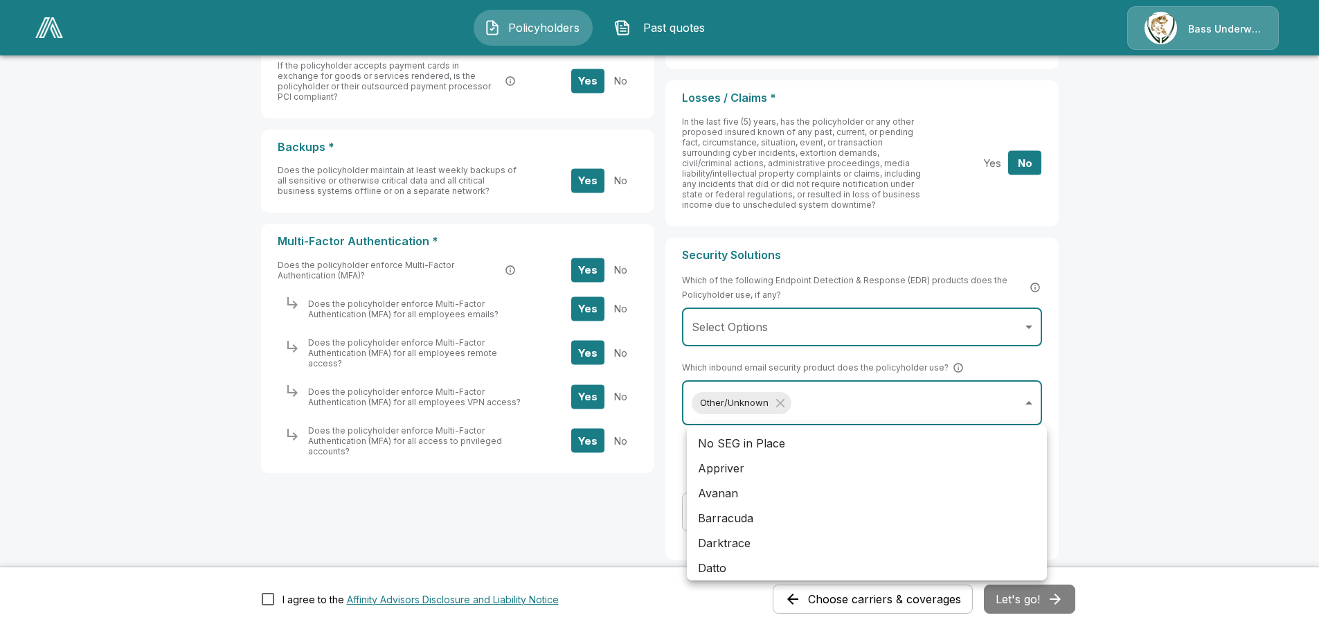
click at [831, 401] on body "**********" at bounding box center [659, 77] width 1319 height 1263
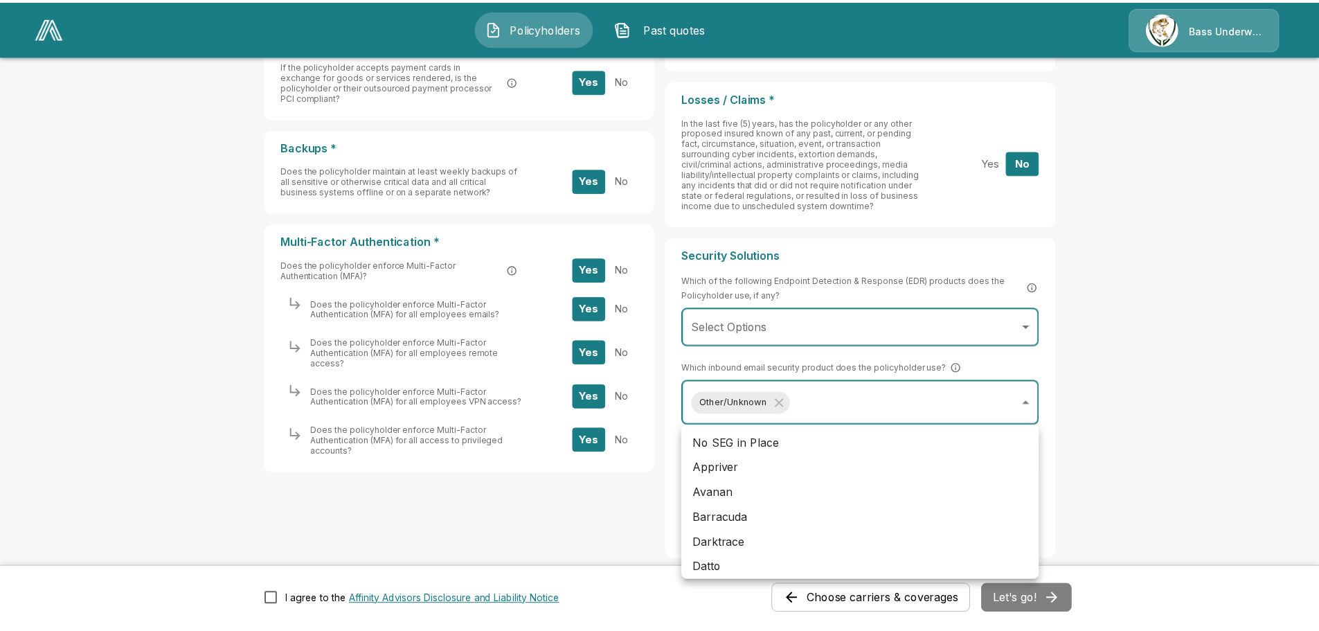
scroll to position [255, 0]
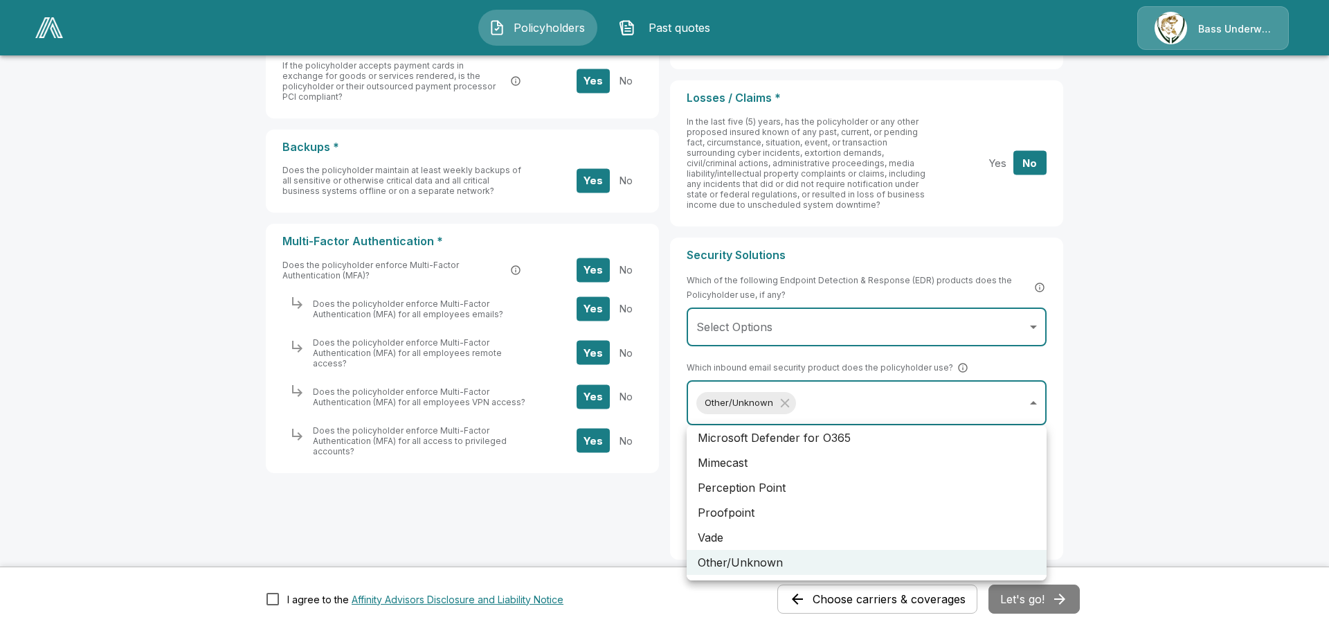
click at [1211, 399] on div at bounding box center [664, 315] width 1329 height 631
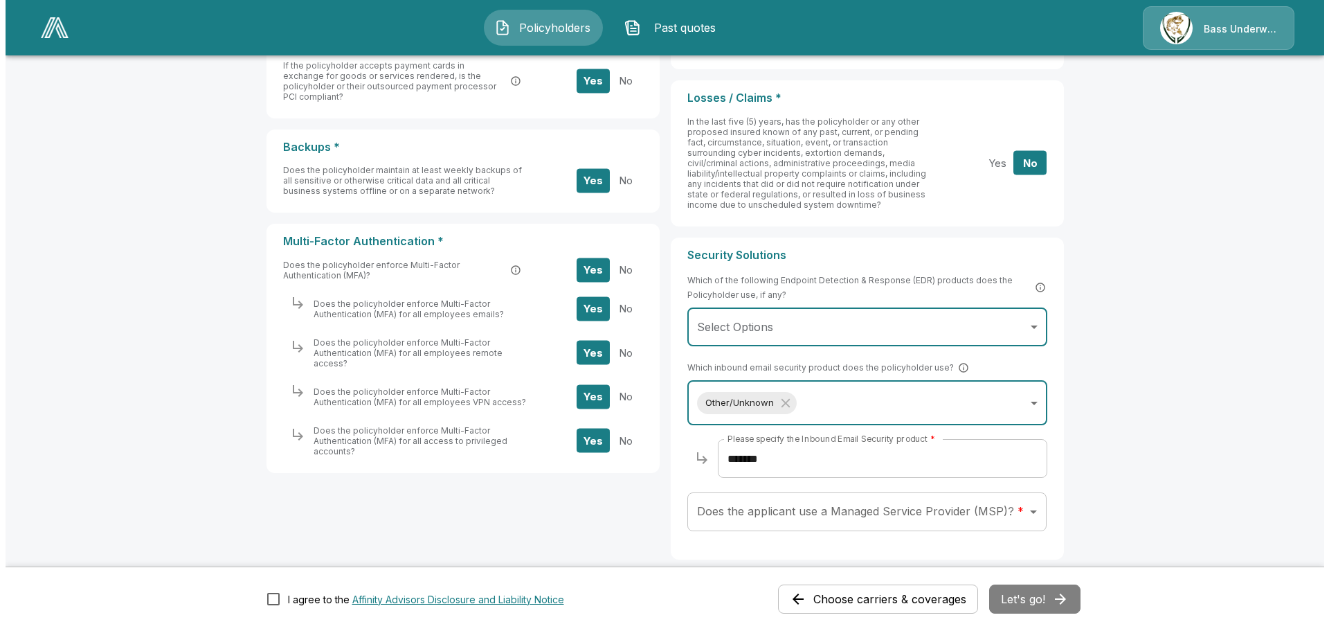
scroll to position [632, 0]
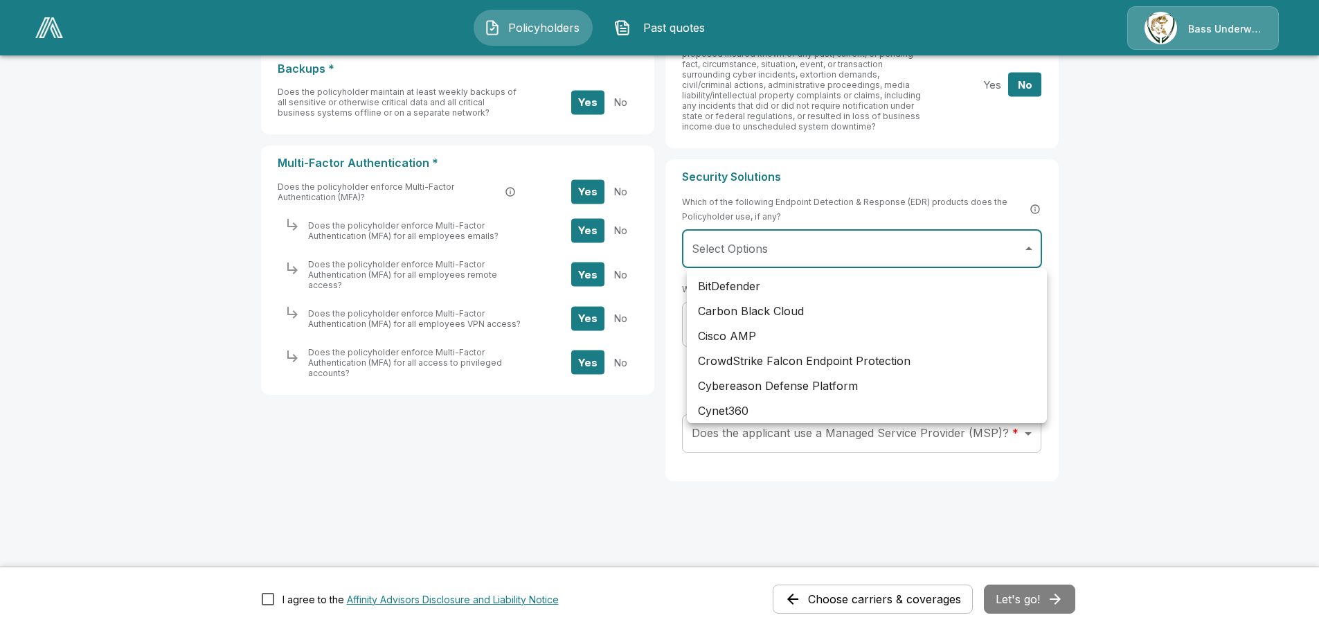
click at [1155, 283] on div at bounding box center [664, 315] width 1329 height 631
click at [738, 244] on div at bounding box center [664, 315] width 1329 height 631
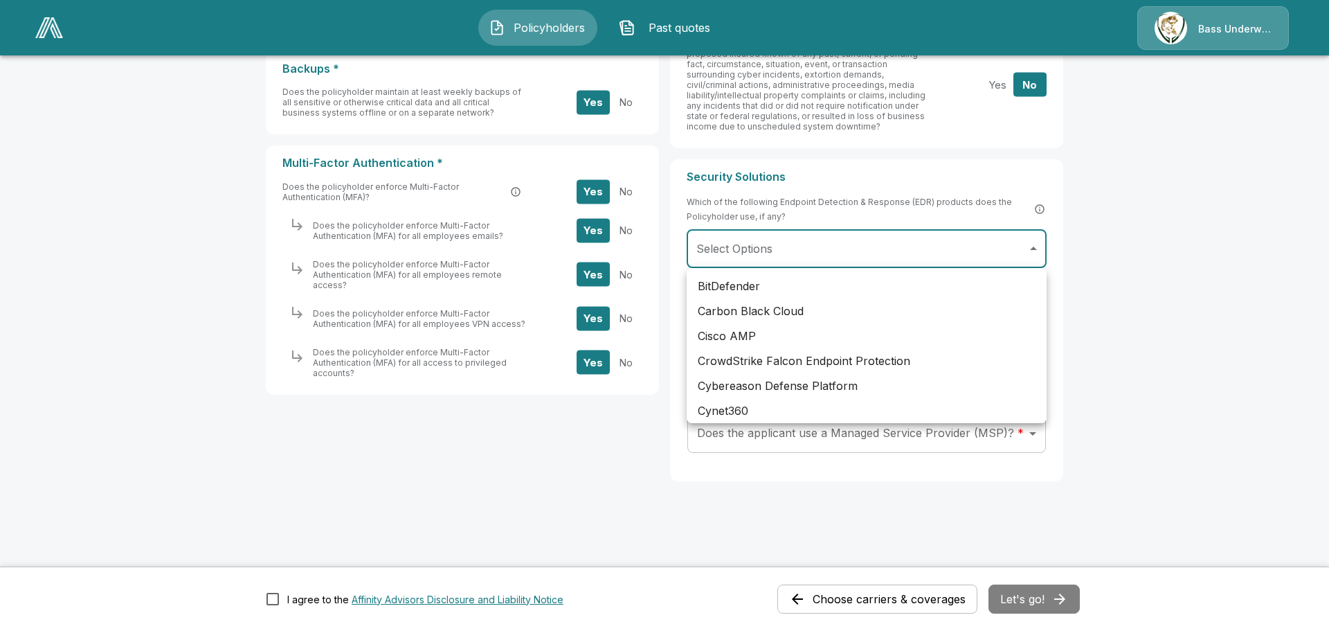
scroll to position [588, 0]
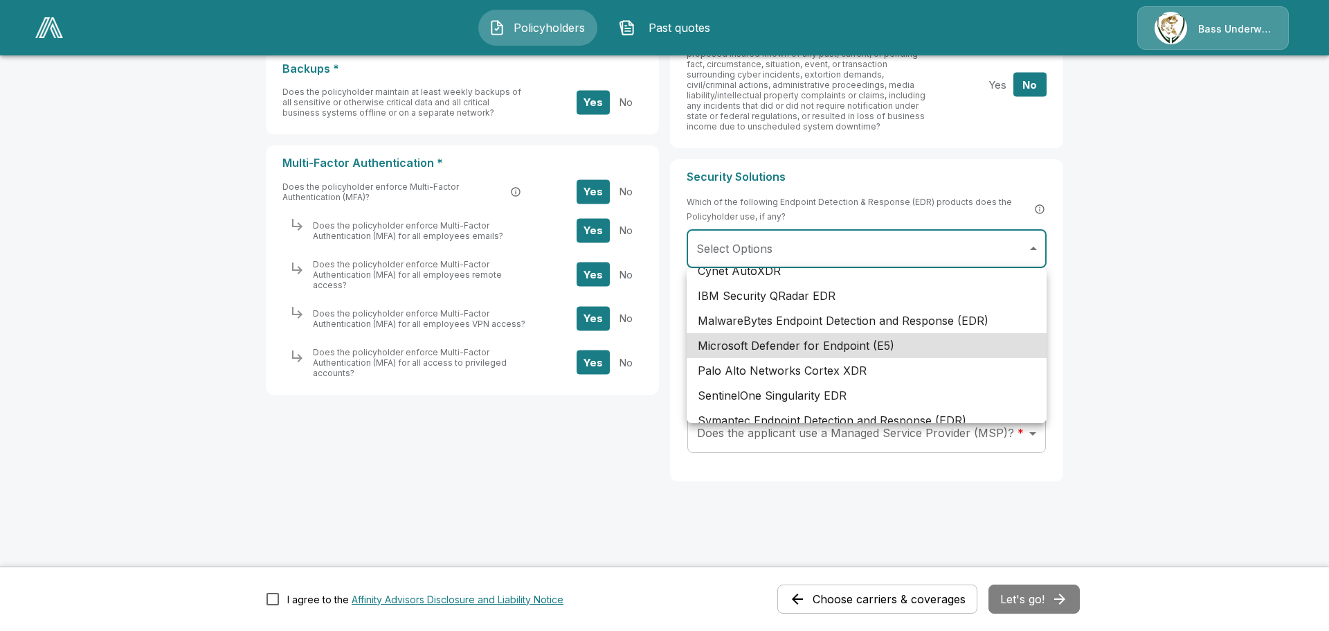
click at [755, 252] on div at bounding box center [664, 315] width 1329 height 631
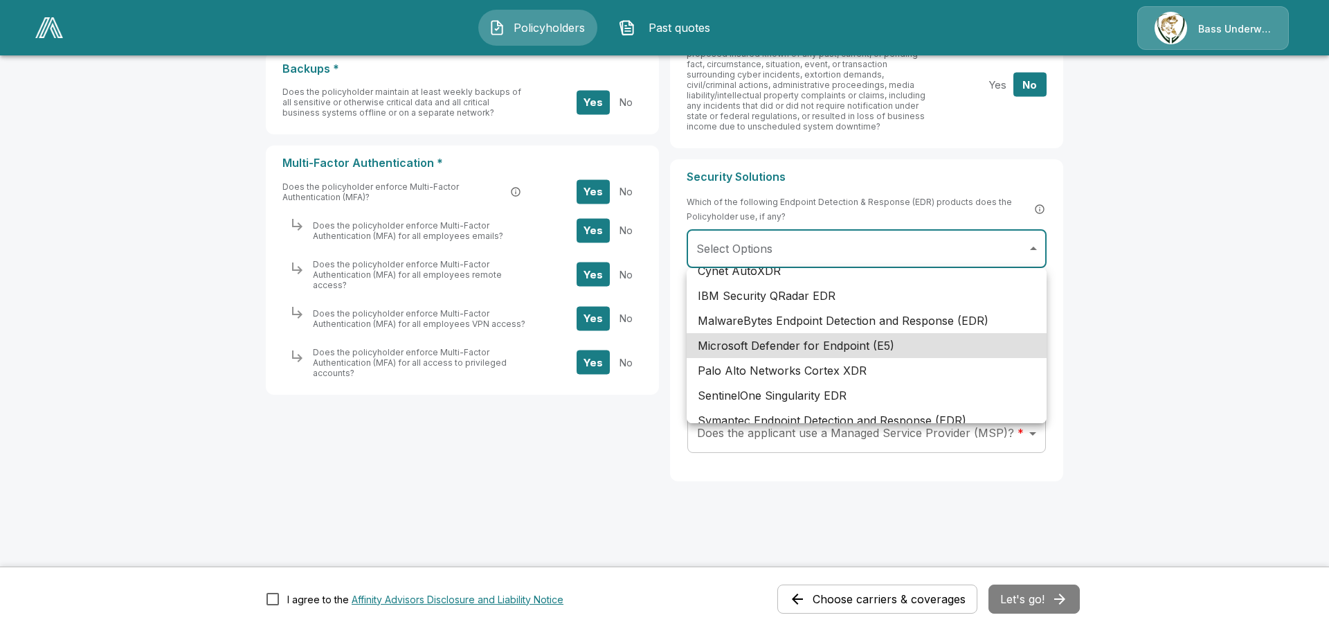
click at [810, 343] on li "Microsoft Defender for Endpoint (E5)" at bounding box center [867, 345] width 360 height 25
type input "**********"
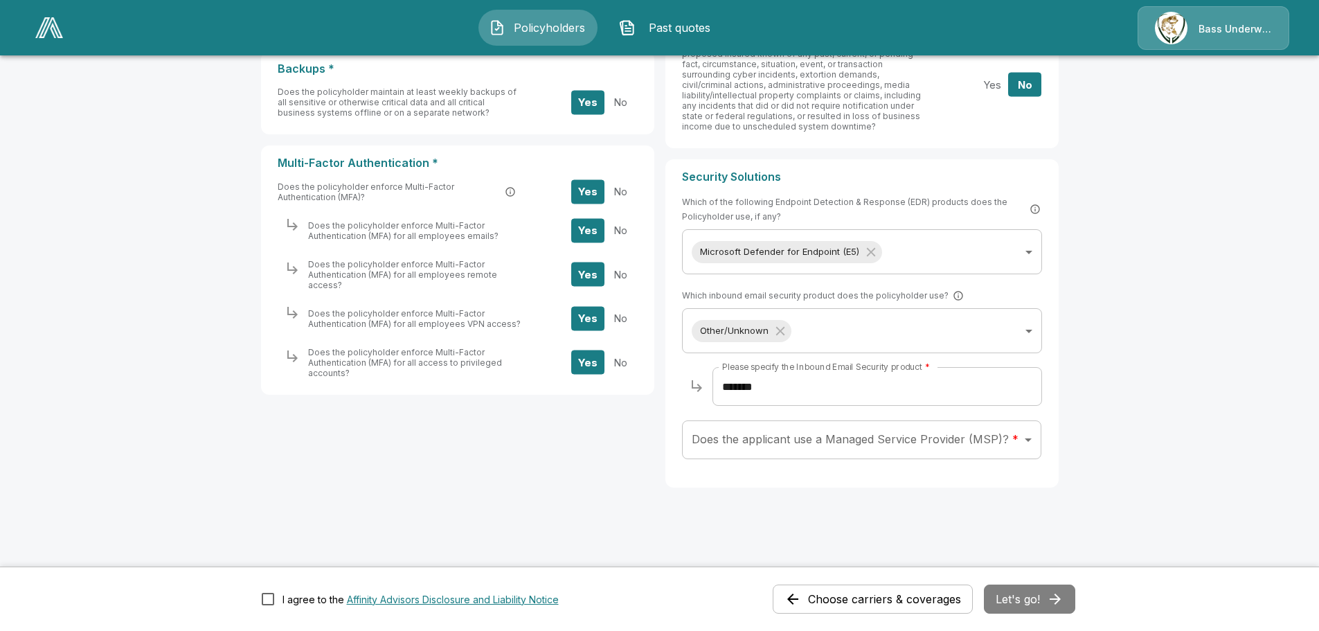
click at [1222, 305] on main "**********" at bounding box center [659, 2] width 1319 height 1269
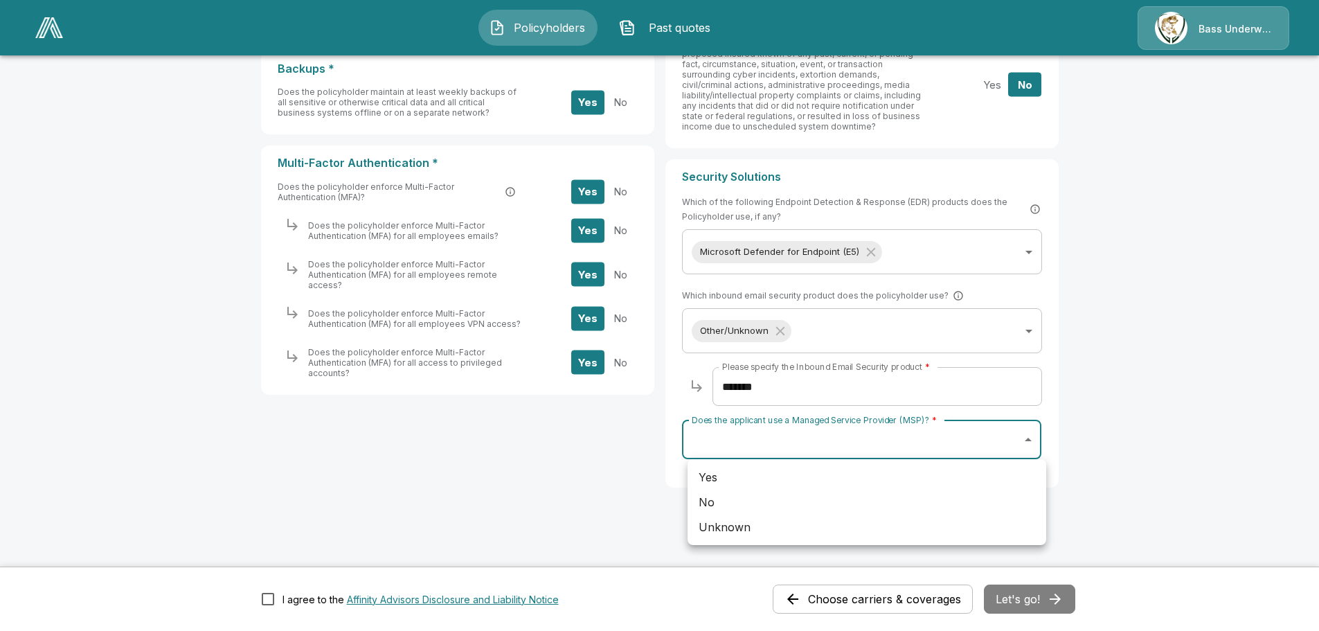
click at [939, 456] on body "**********" at bounding box center [659, 2] width 1319 height 1269
click at [878, 525] on li "Unknown" at bounding box center [866, 526] width 359 height 25
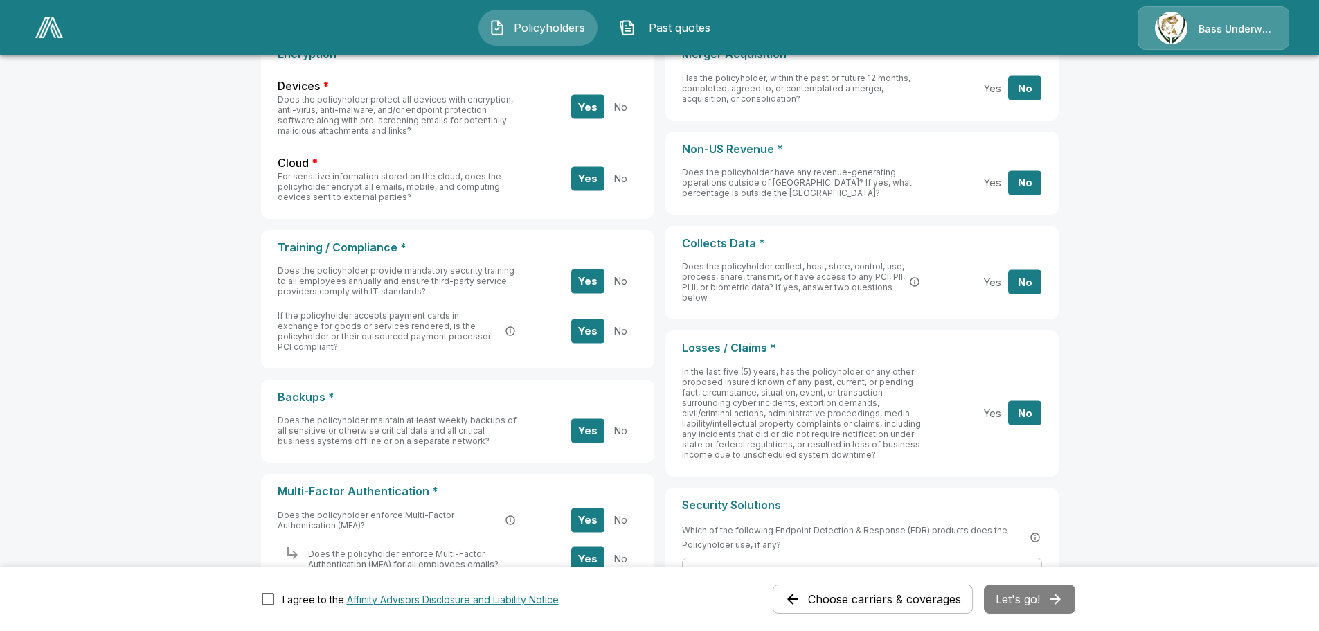
scroll to position [632, 0]
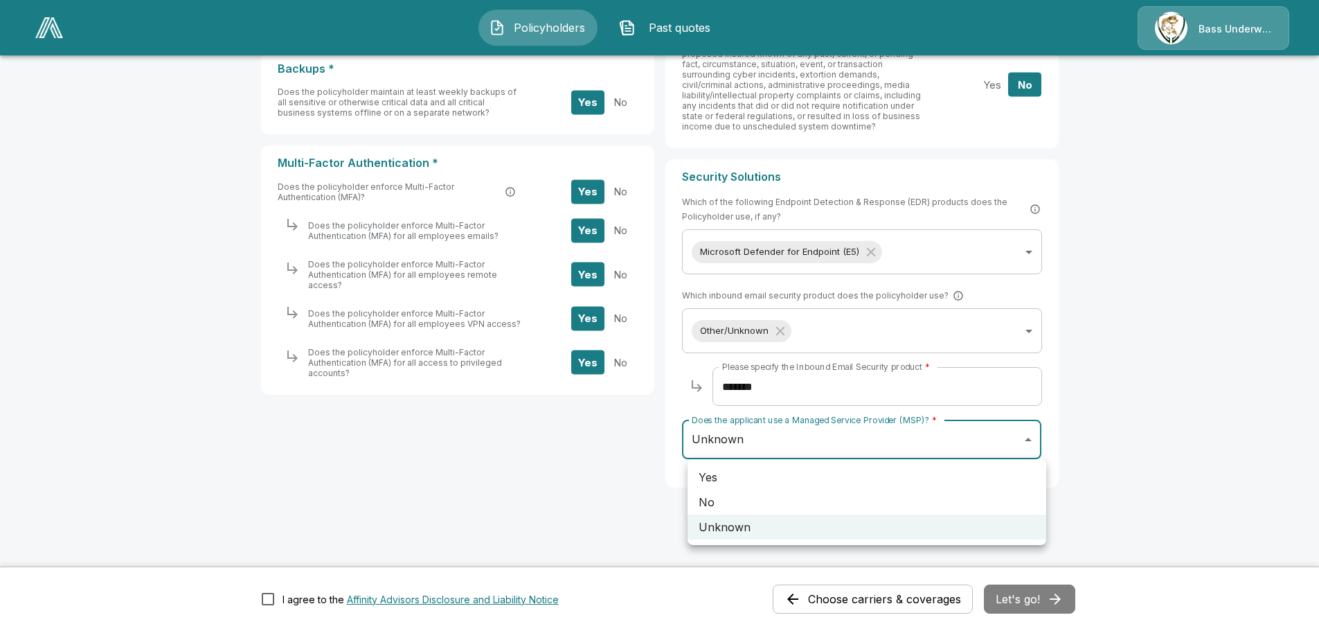
click at [983, 426] on body "**********" at bounding box center [659, 2] width 1319 height 1269
click at [842, 494] on li "No" at bounding box center [866, 501] width 359 height 25
type input "**"
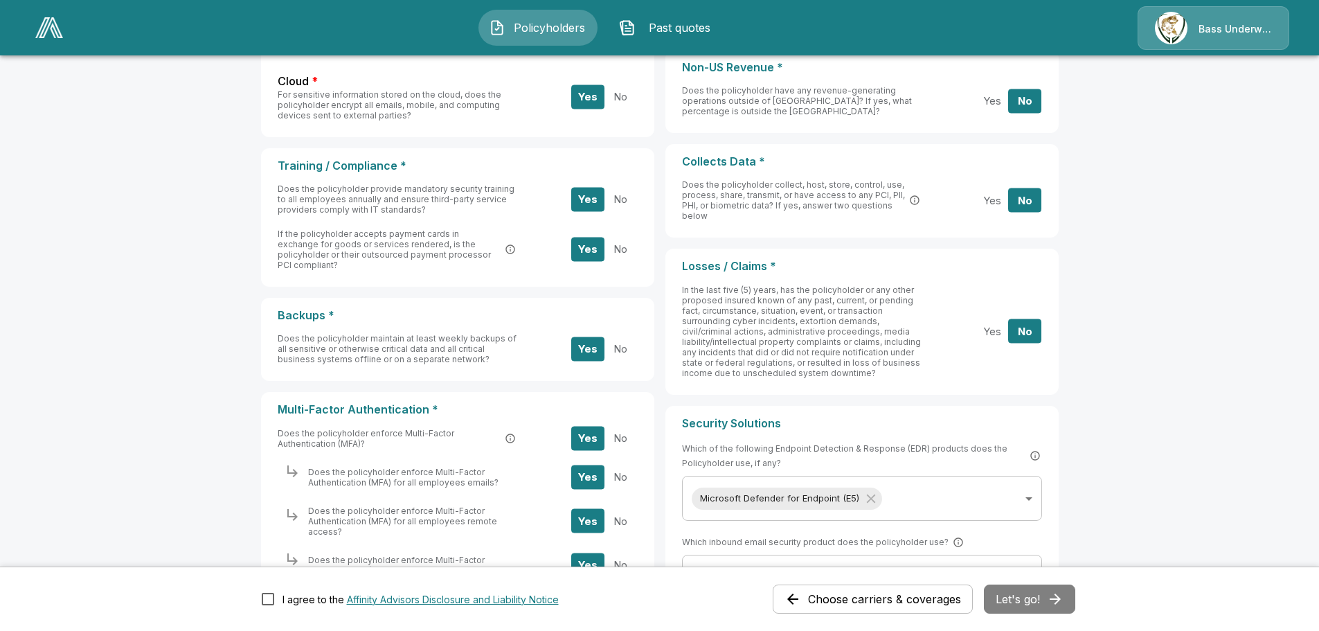
scroll to position [217, 0]
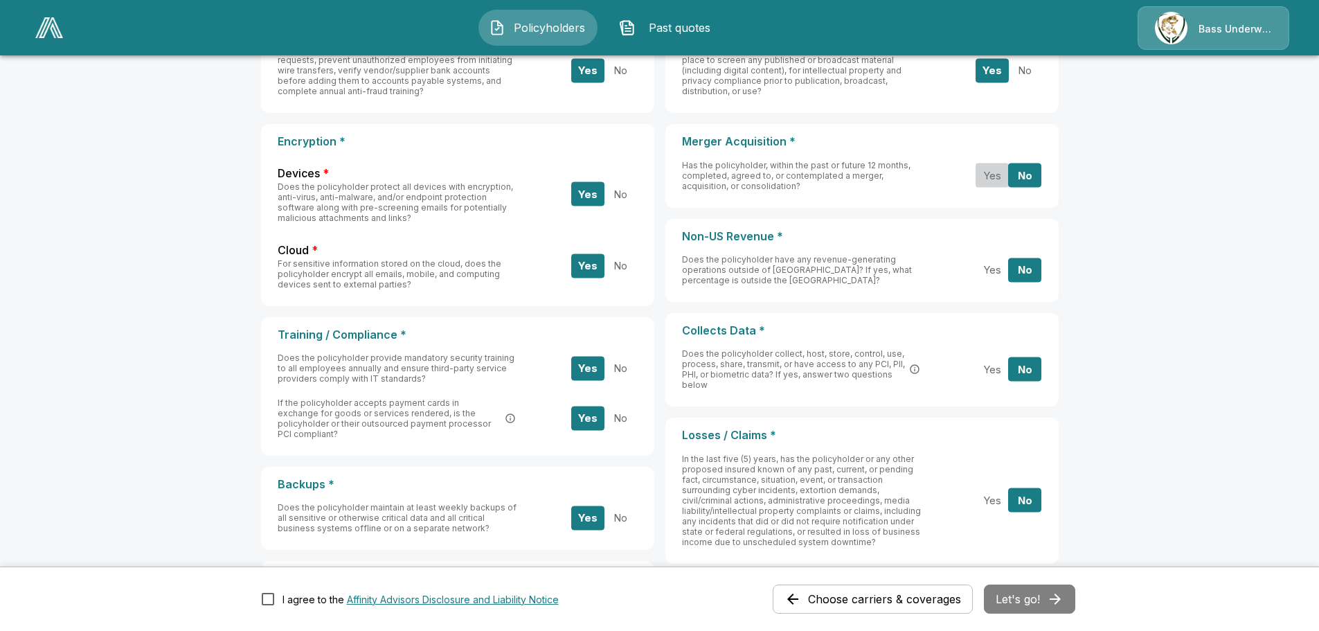
click at [1004, 179] on button "Yes" at bounding box center [991, 175] width 33 height 24
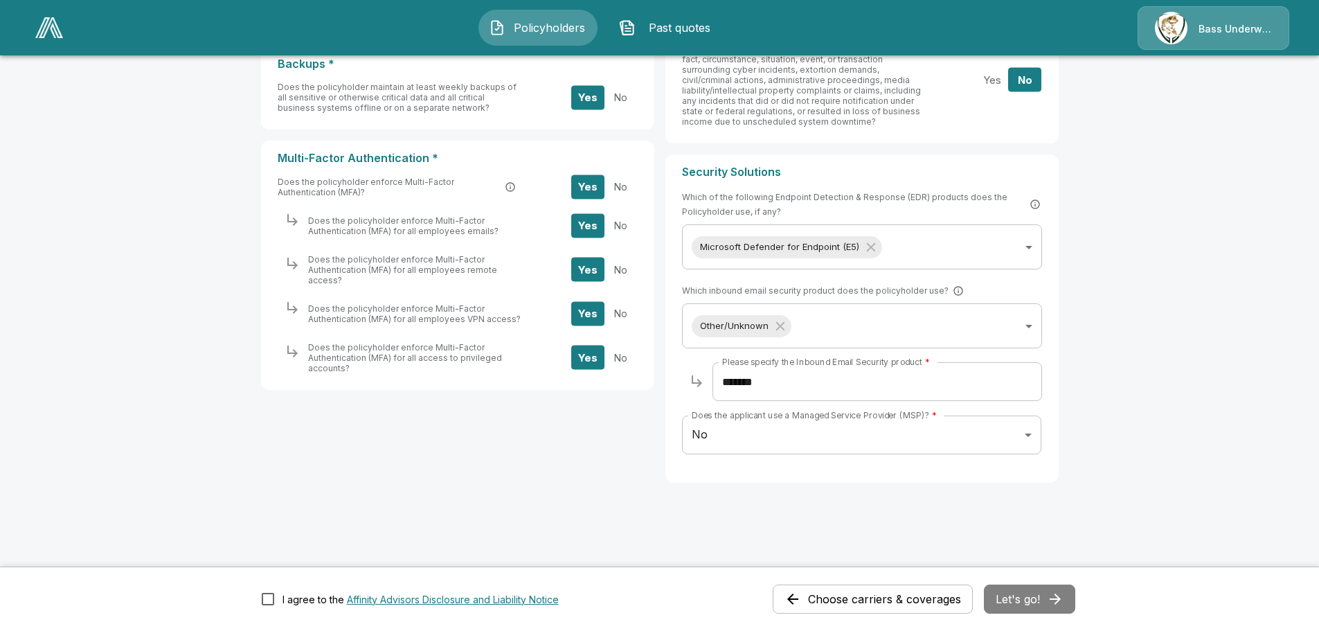
scroll to position [638, 0]
click at [1040, 596] on div "Choose carriers & coverages Let's go!" at bounding box center [923, 598] width 302 height 29
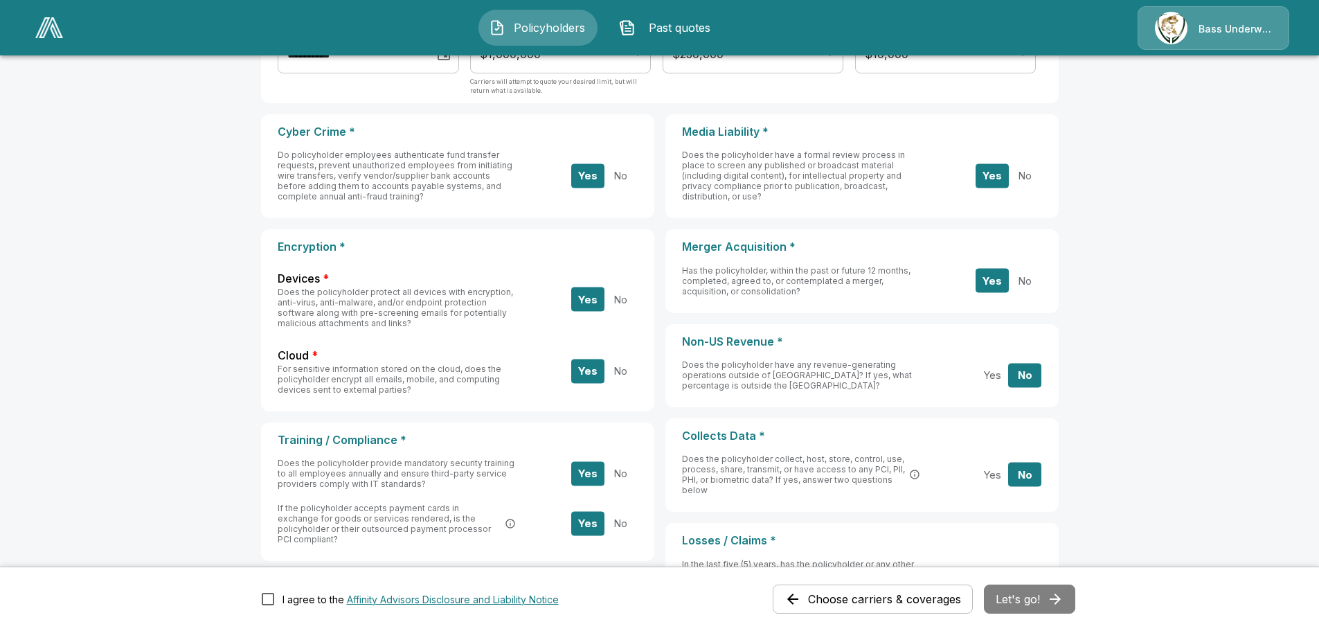
scroll to position [0, 0]
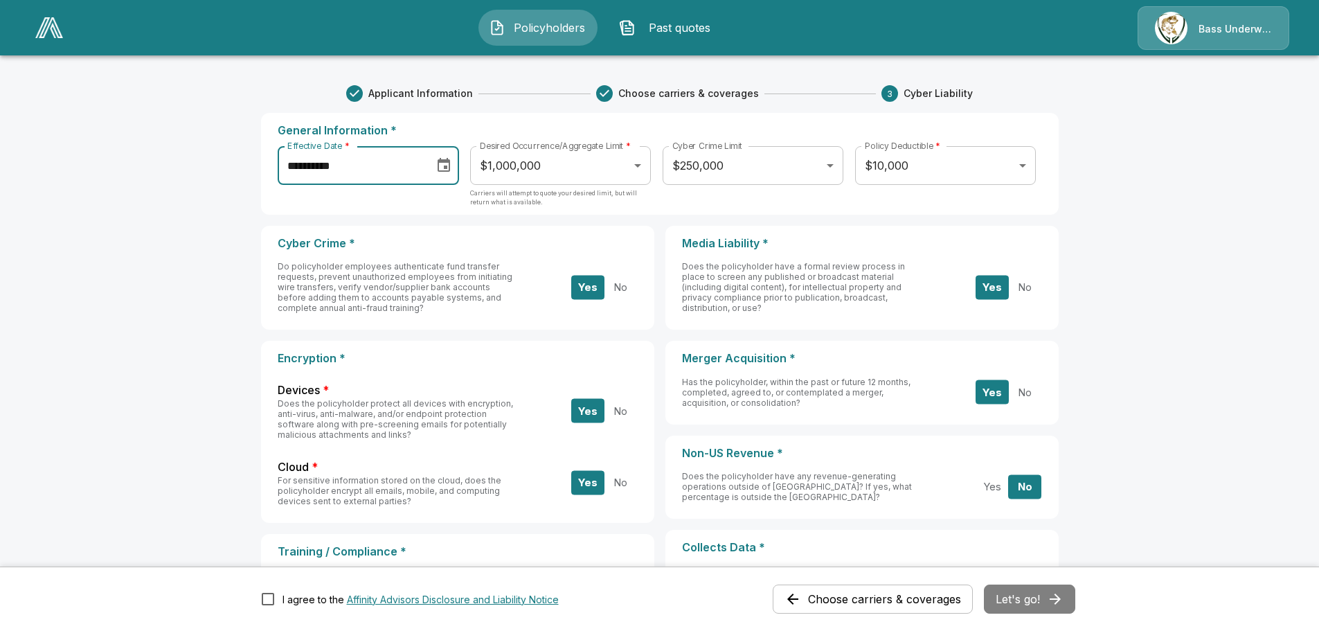
click at [403, 159] on input "**********" at bounding box center [351, 165] width 147 height 39
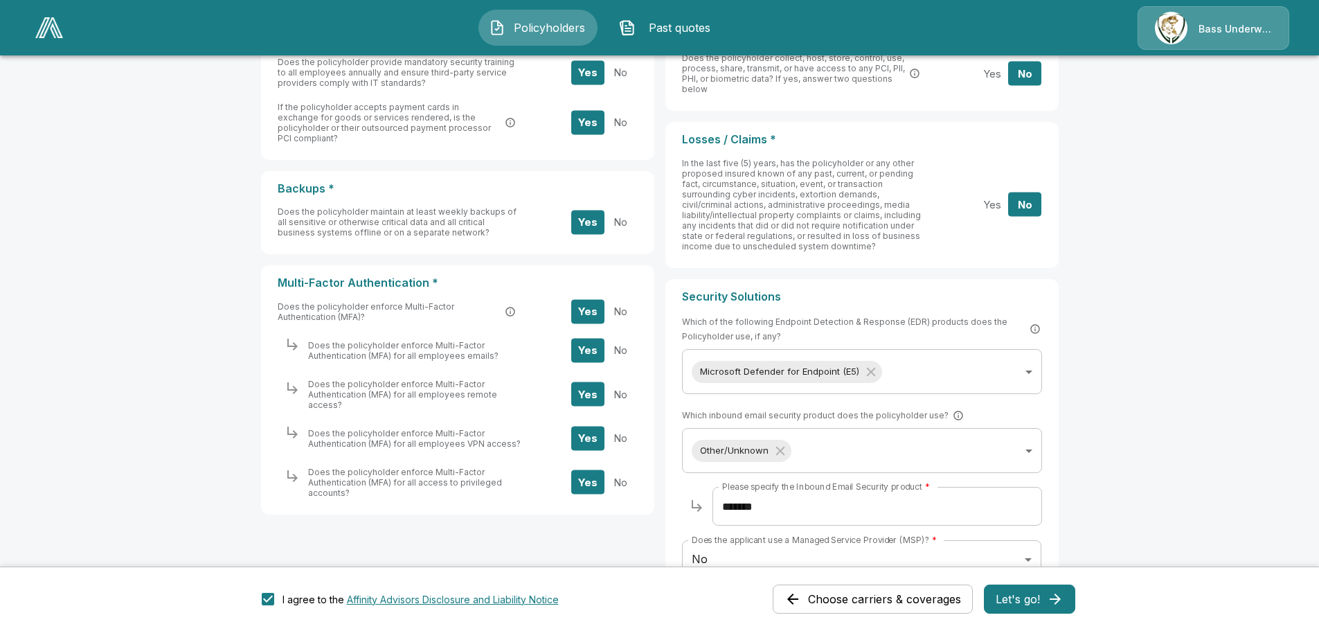
scroll to position [638, 0]
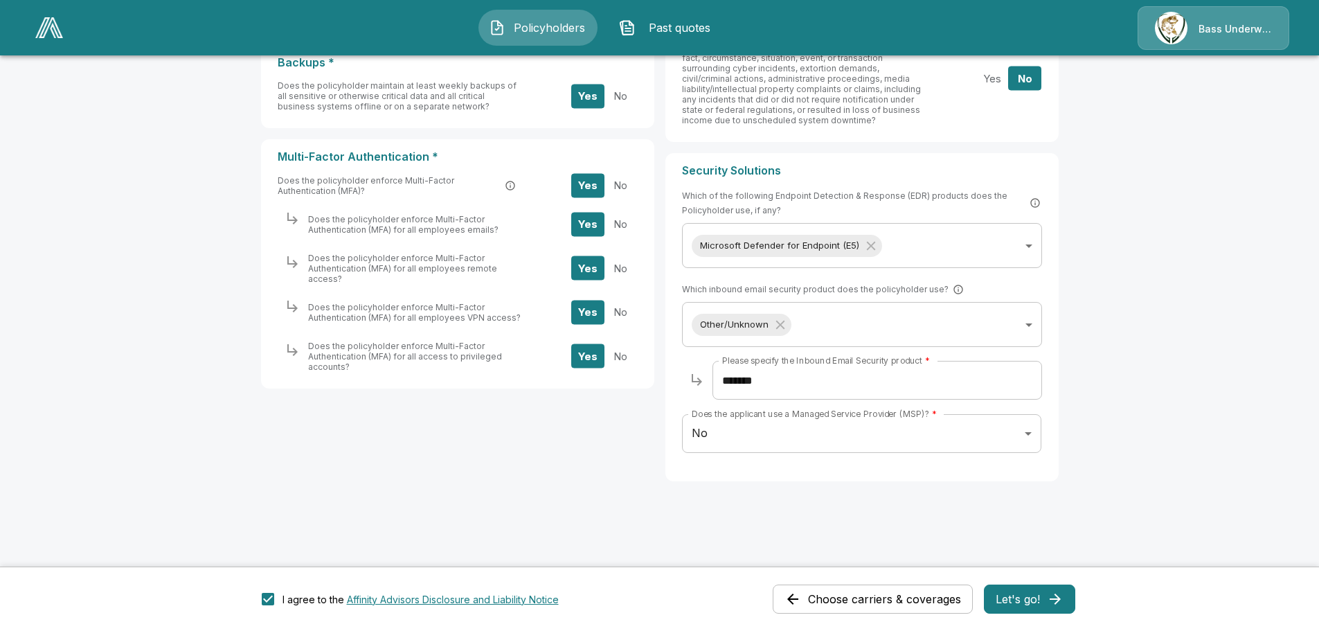
click at [1042, 602] on button "Let's go!" at bounding box center [1029, 598] width 91 height 29
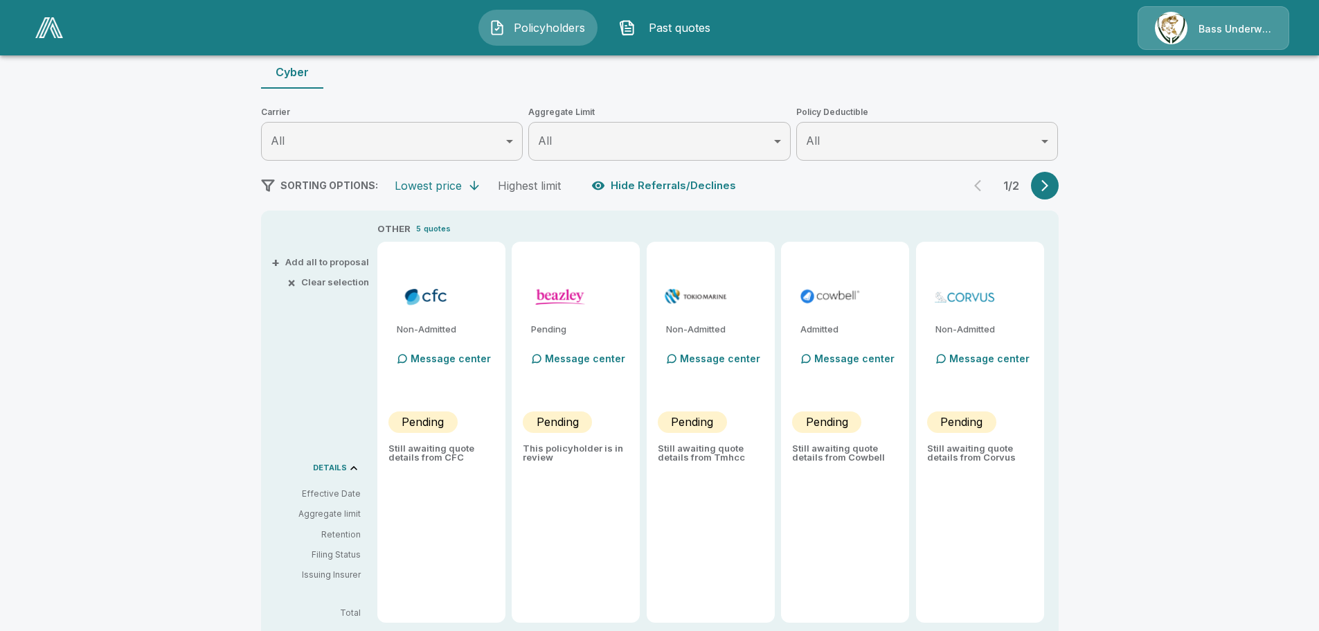
scroll to position [138, 0]
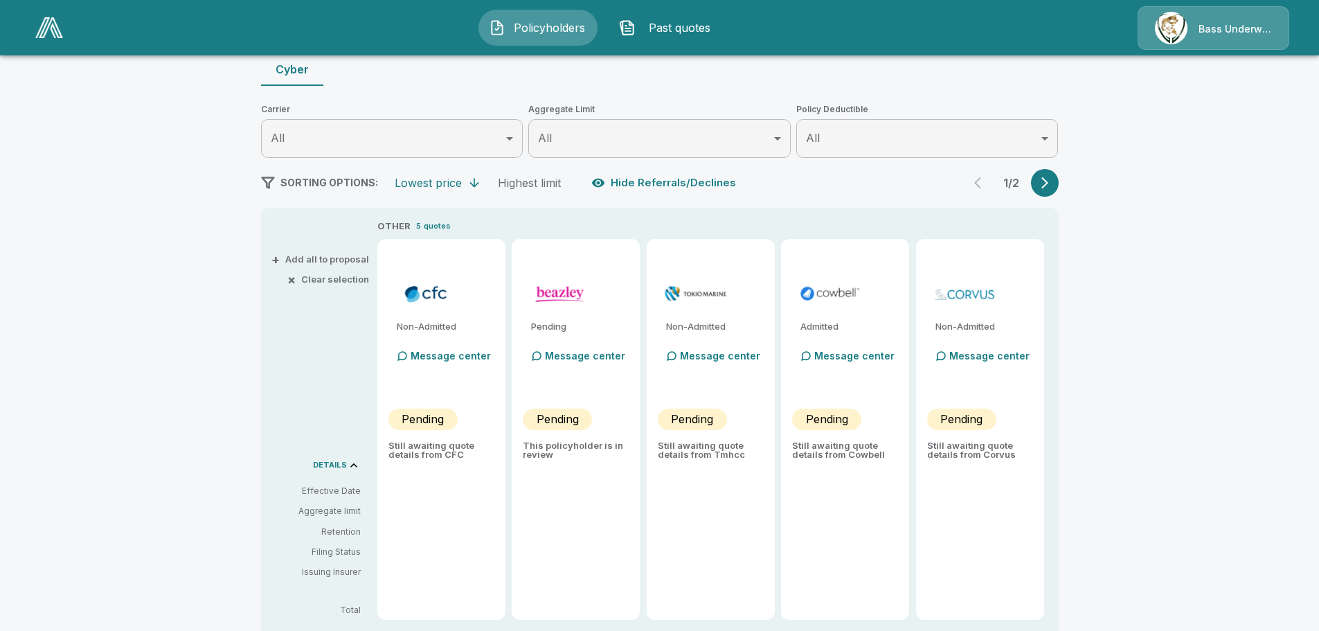
type input "*******"
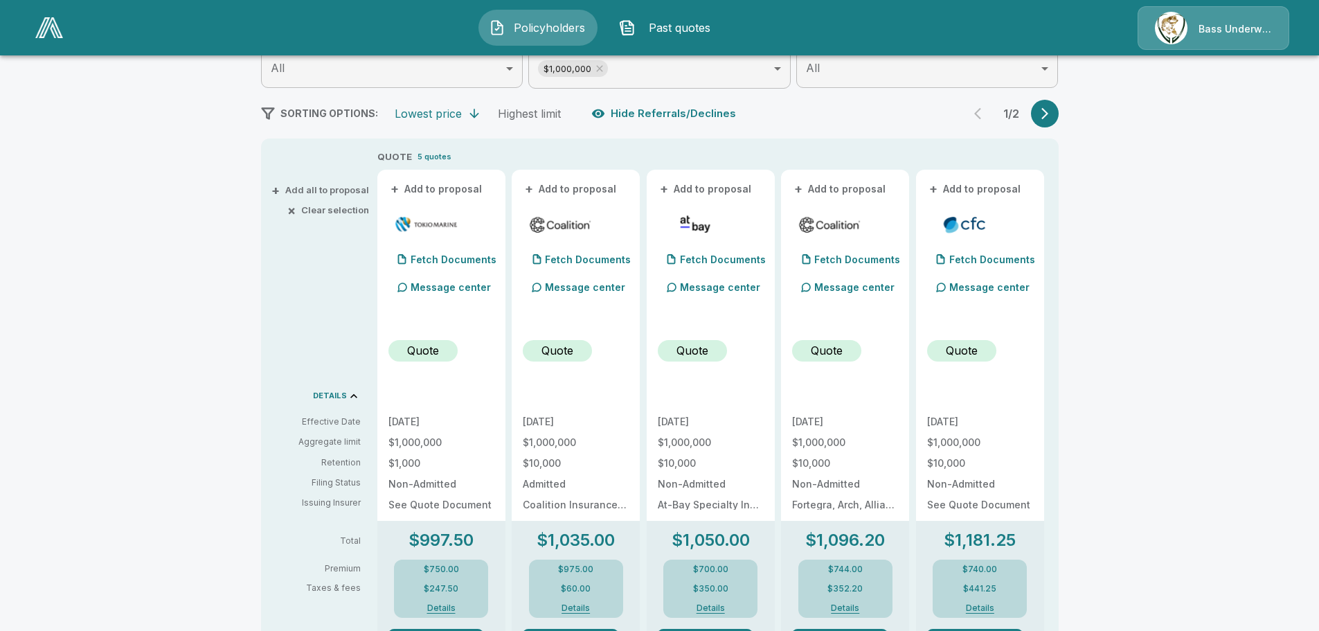
scroll to position [208, 0]
click at [426, 354] on p "Quote" at bounding box center [423, 351] width 32 height 17
click at [426, 343] on p "Quote" at bounding box center [423, 351] width 32 height 17
click at [435, 188] on button "+ Add to proposal" at bounding box center [436, 189] width 97 height 15
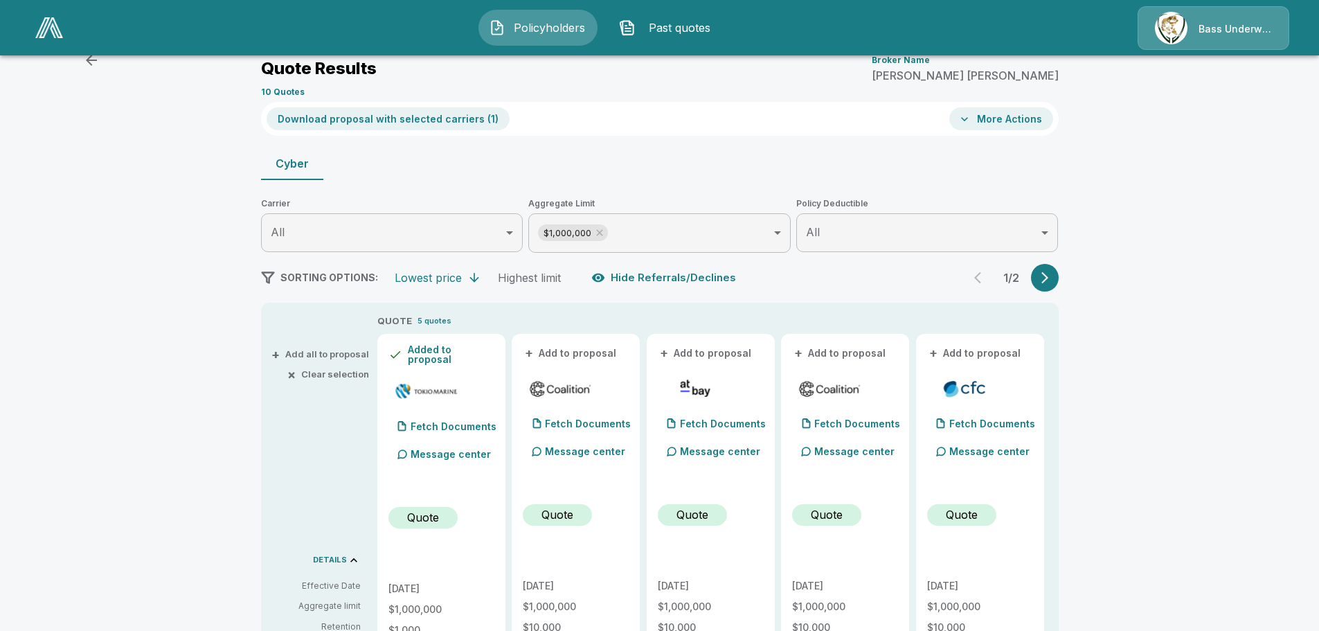
scroll to position [69, 0]
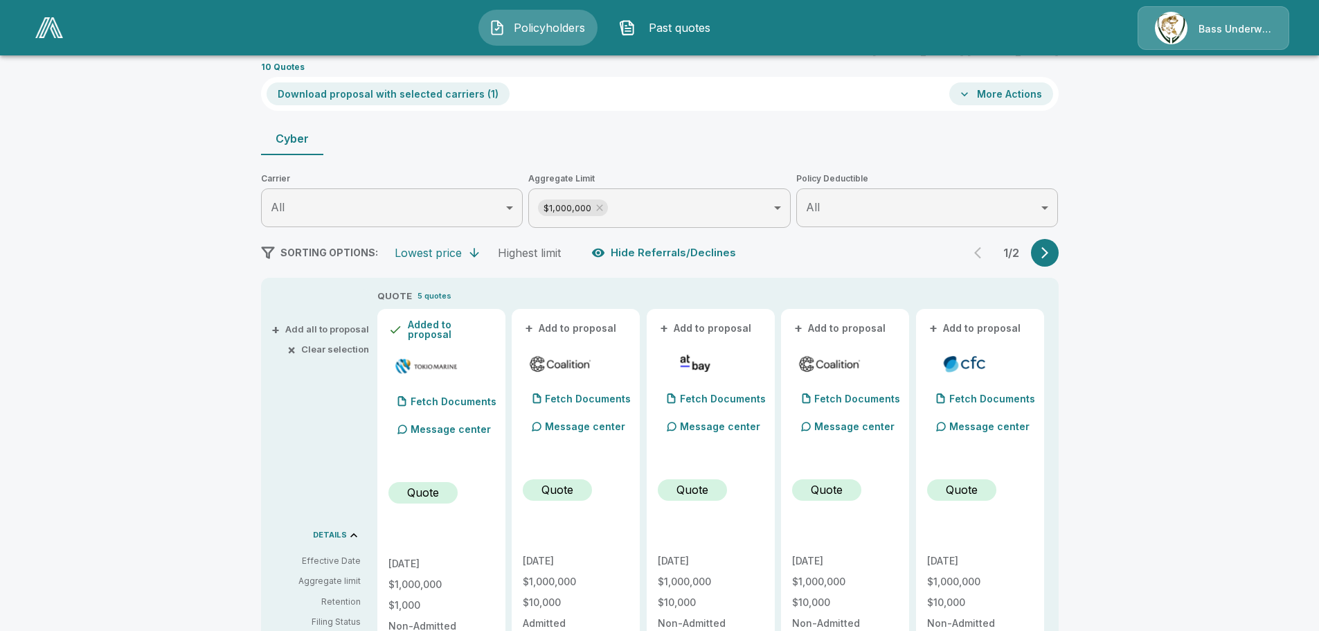
click at [408, 97] on button "Download proposal with selected carriers ( 1 )" at bounding box center [387, 93] width 243 height 23
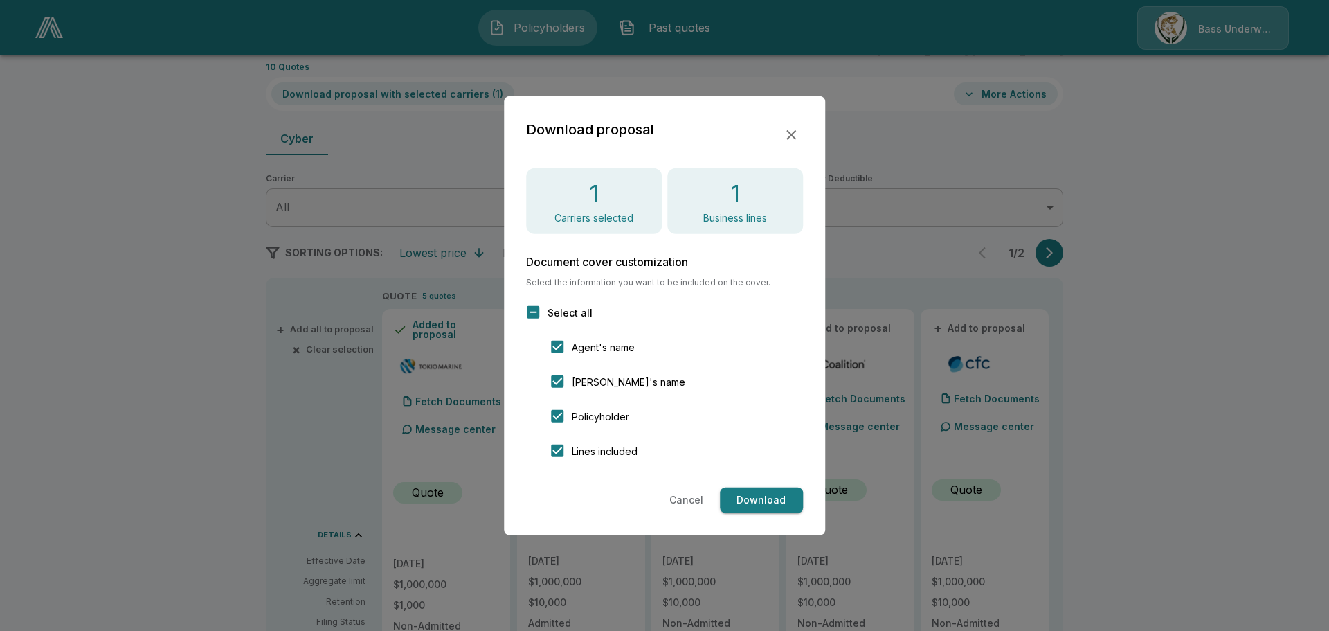
click at [773, 505] on button "Download" at bounding box center [761, 500] width 83 height 26
click at [747, 498] on button "Download" at bounding box center [761, 500] width 83 height 26
click at [795, 140] on icon "button" at bounding box center [791, 134] width 17 height 17
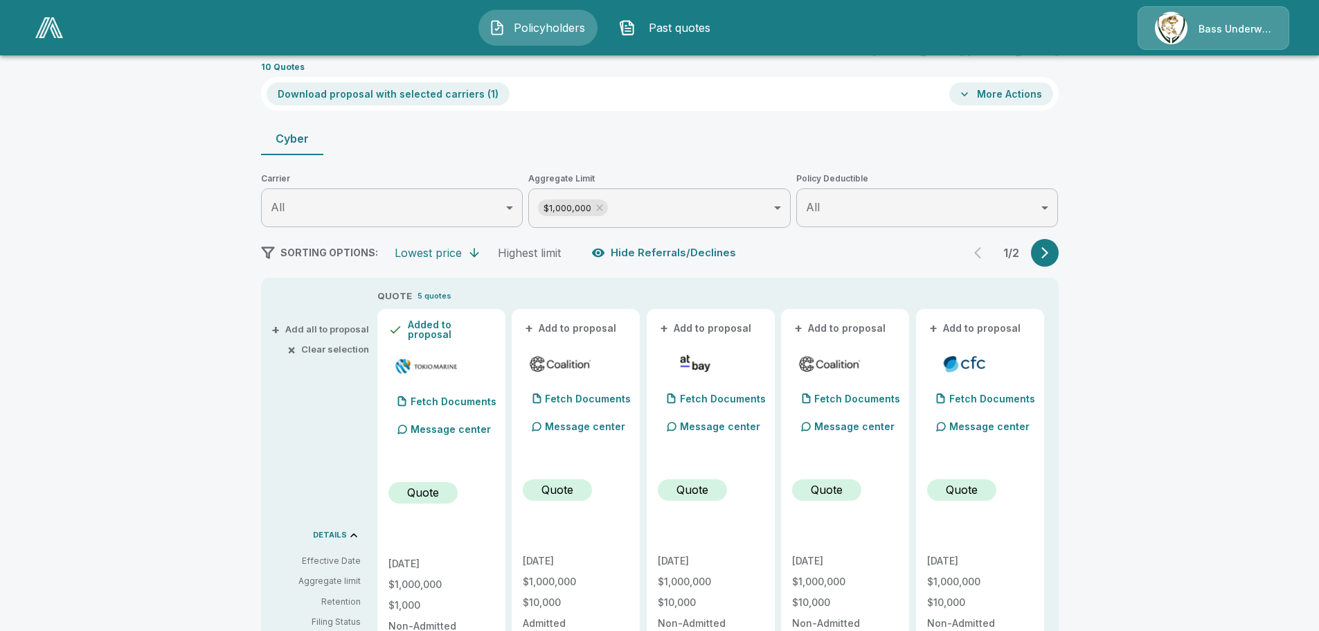
click at [428, 493] on p "Quote" at bounding box center [423, 492] width 32 height 17
click at [428, 333] on button "- Remove" at bounding box center [411, 328] width 46 height 10
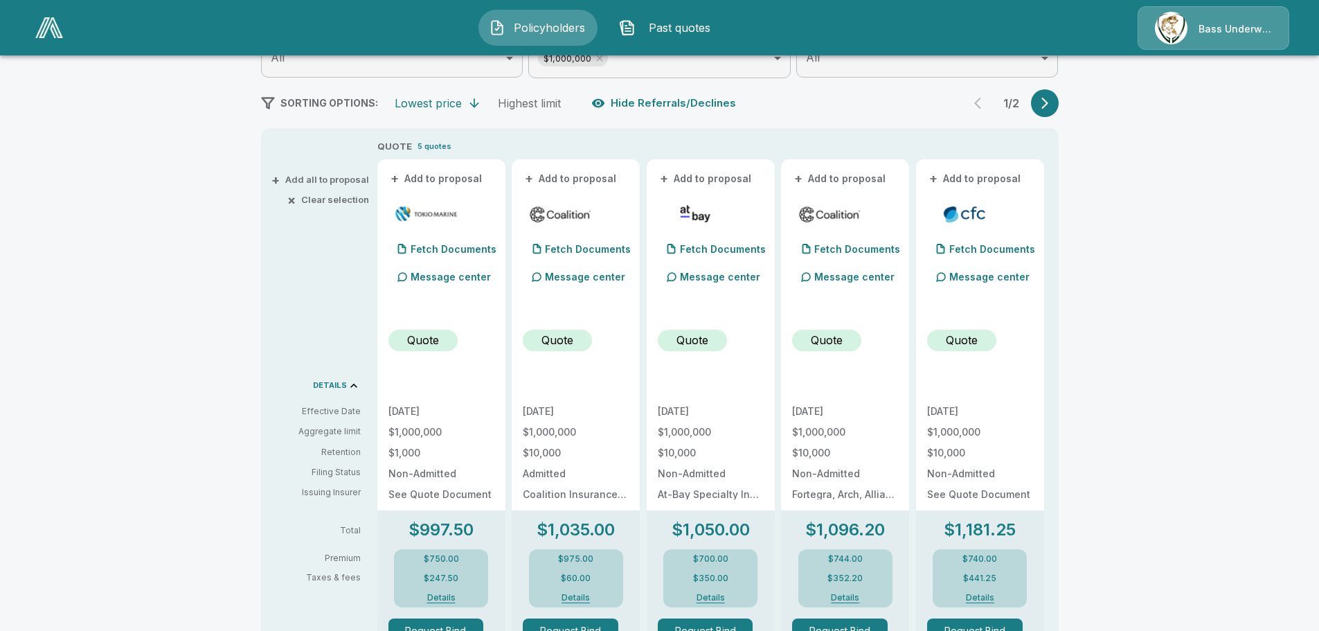
scroll to position [415, 0]
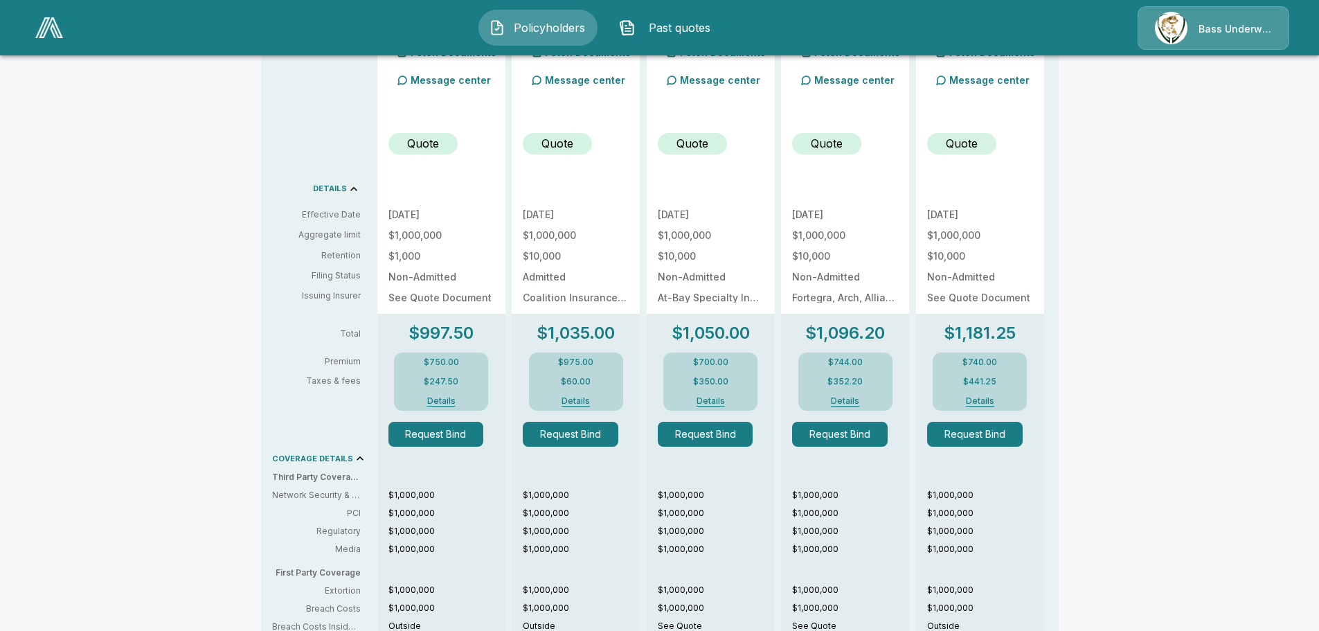
click at [445, 404] on button "Details" at bounding box center [440, 401] width 55 height 8
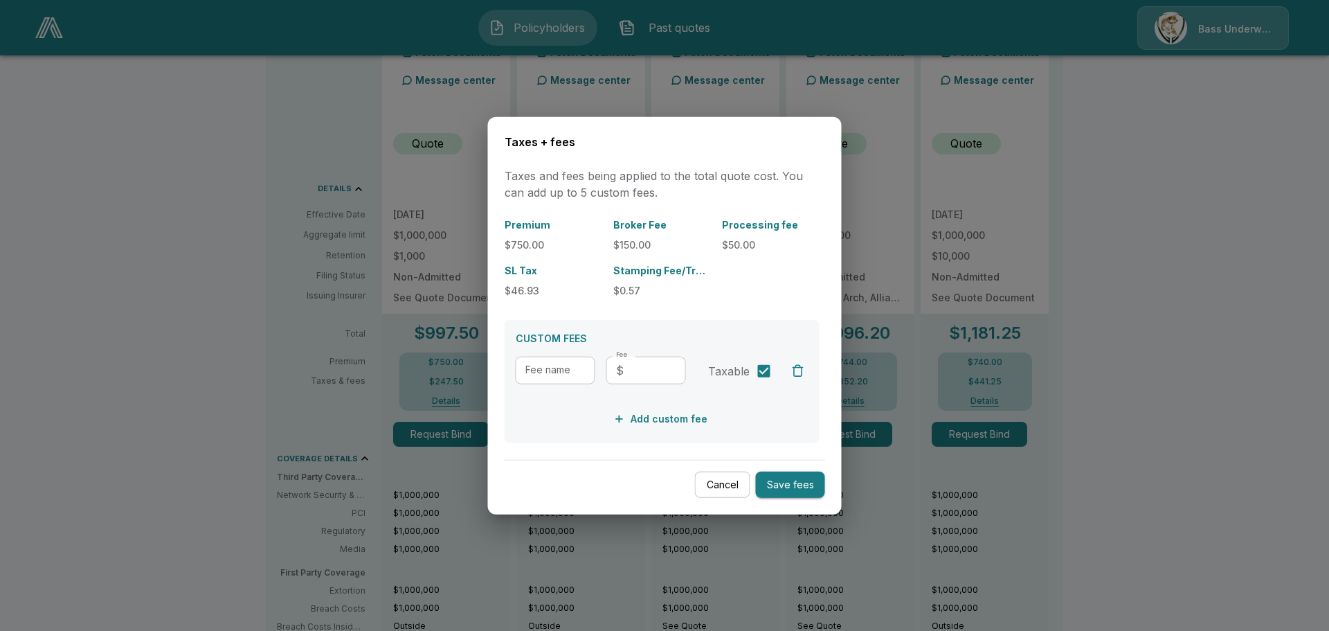
click at [628, 233] on div "Broker Fee $150.00" at bounding box center [662, 234] width 98 height 35
click at [632, 222] on p "Broker Fee" at bounding box center [662, 224] width 98 height 15
click at [723, 492] on button "Cancel" at bounding box center [722, 484] width 55 height 27
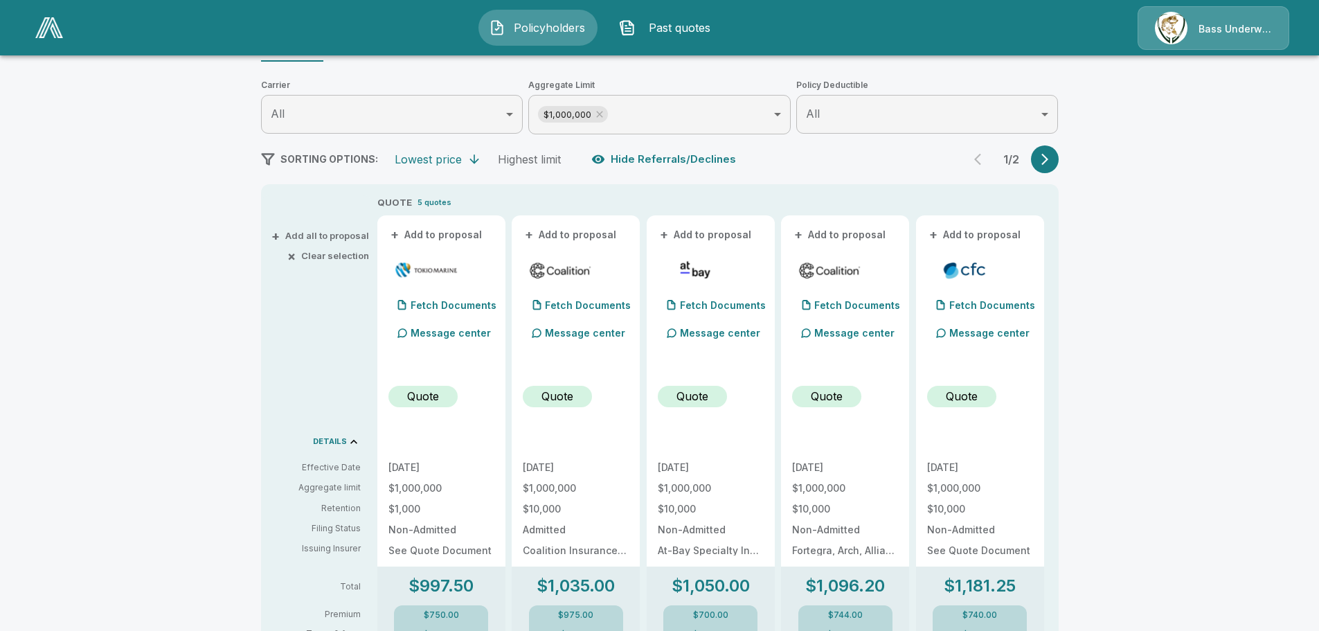
scroll to position [301, 0]
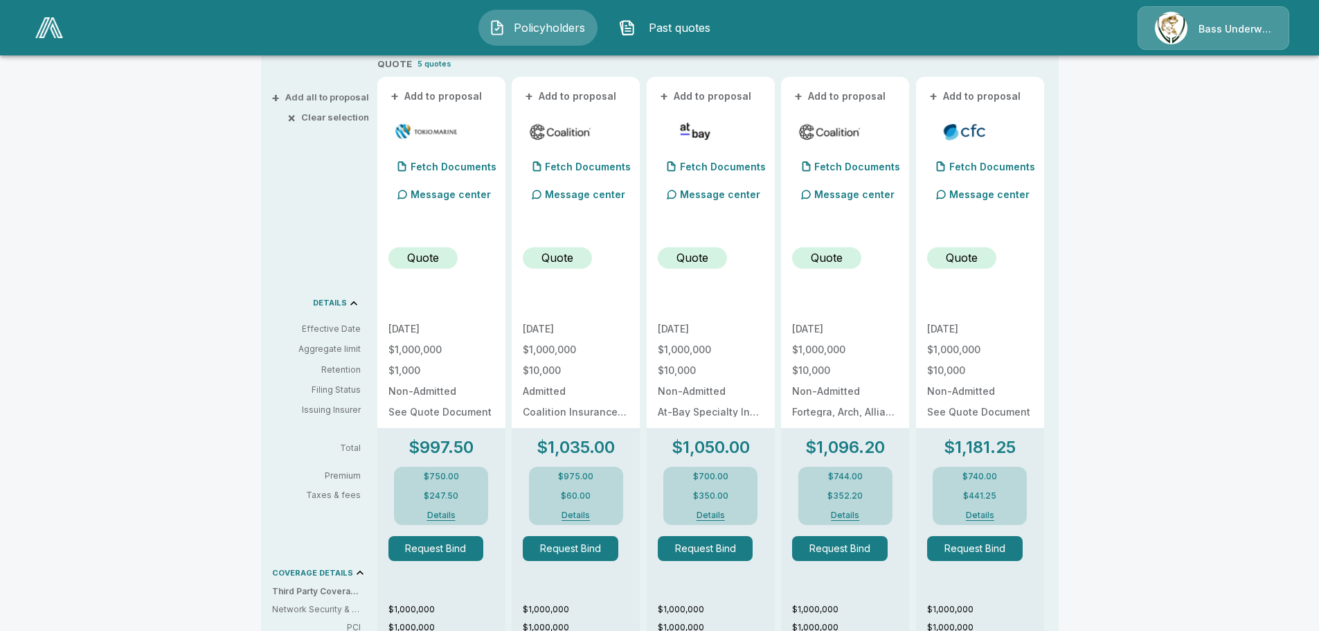
click at [573, 340] on div "[DATE] $1,000,000 $10,000 Admitted Coalition Insurance Solutions" at bounding box center [576, 370] width 106 height 93
click at [563, 262] on p "Quote" at bounding box center [557, 257] width 32 height 17
click at [579, 163] on p "Fetch Documents" at bounding box center [588, 167] width 86 height 10
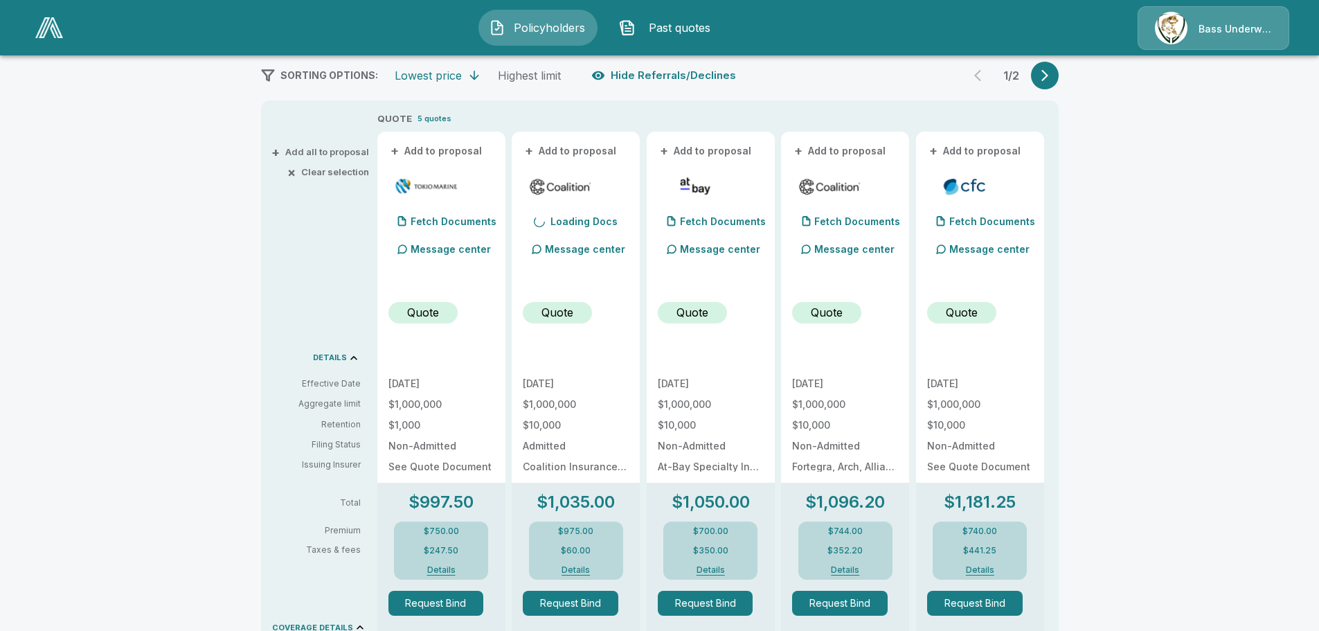
scroll to position [163, 0]
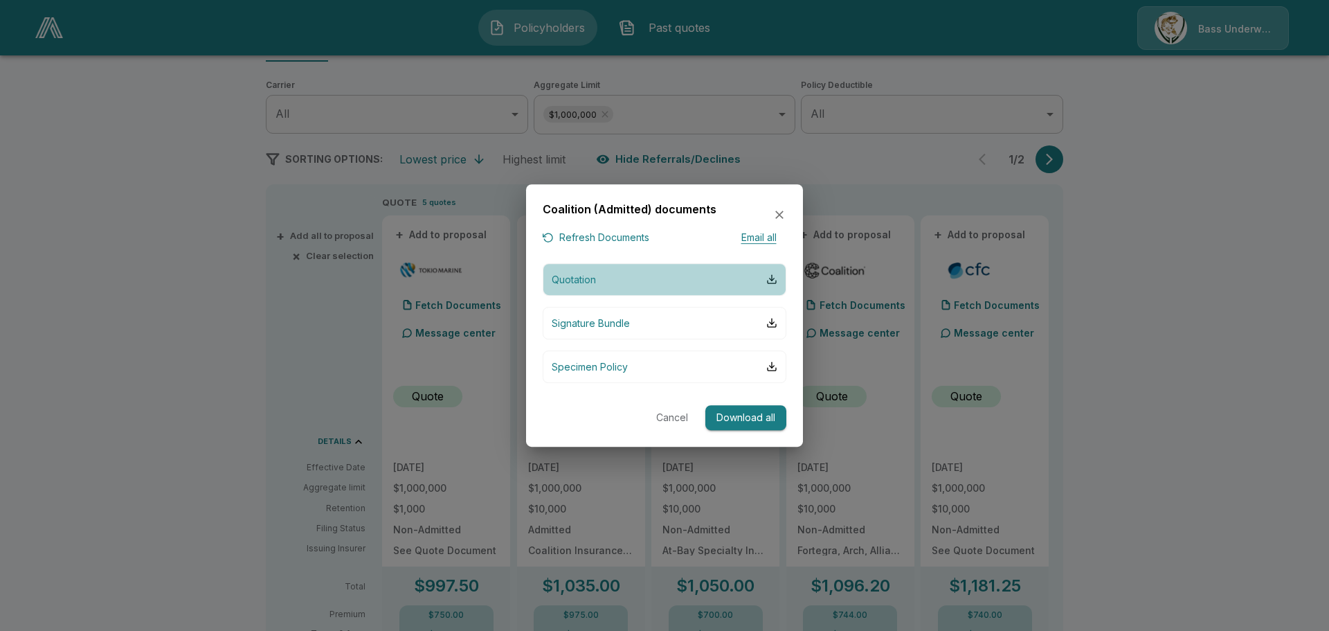
click at [635, 277] on button "Quotation" at bounding box center [665, 279] width 244 height 33
click at [625, 287] on button "Quotation" at bounding box center [665, 279] width 244 height 33
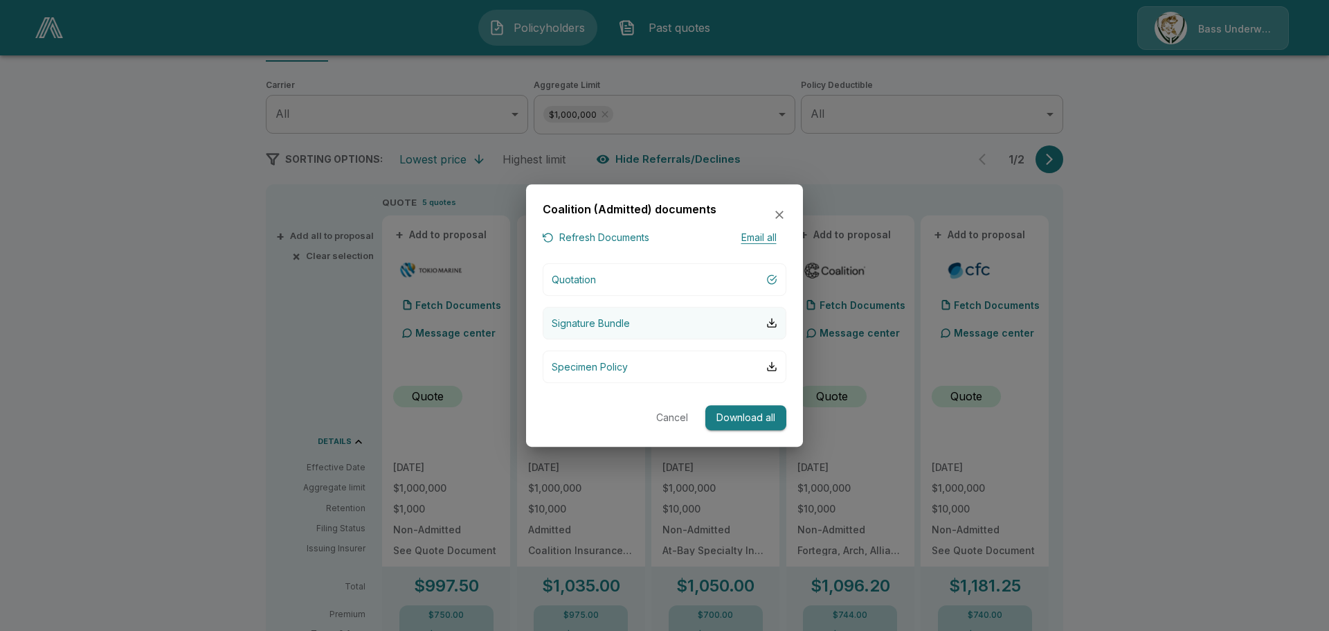
click at [716, 325] on button "Signature Bundle" at bounding box center [665, 323] width 244 height 33
click at [779, 213] on icon "button" at bounding box center [779, 215] width 14 height 14
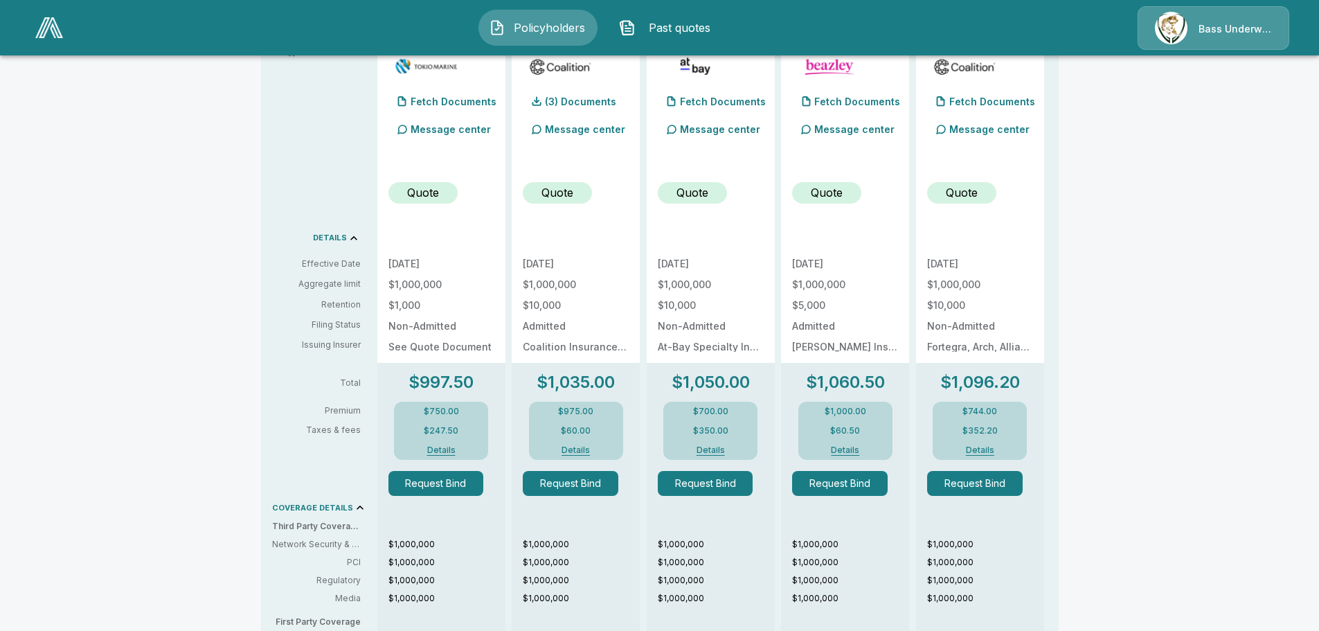
scroll to position [93, 0]
